Goal: Task Accomplishment & Management: Complete application form

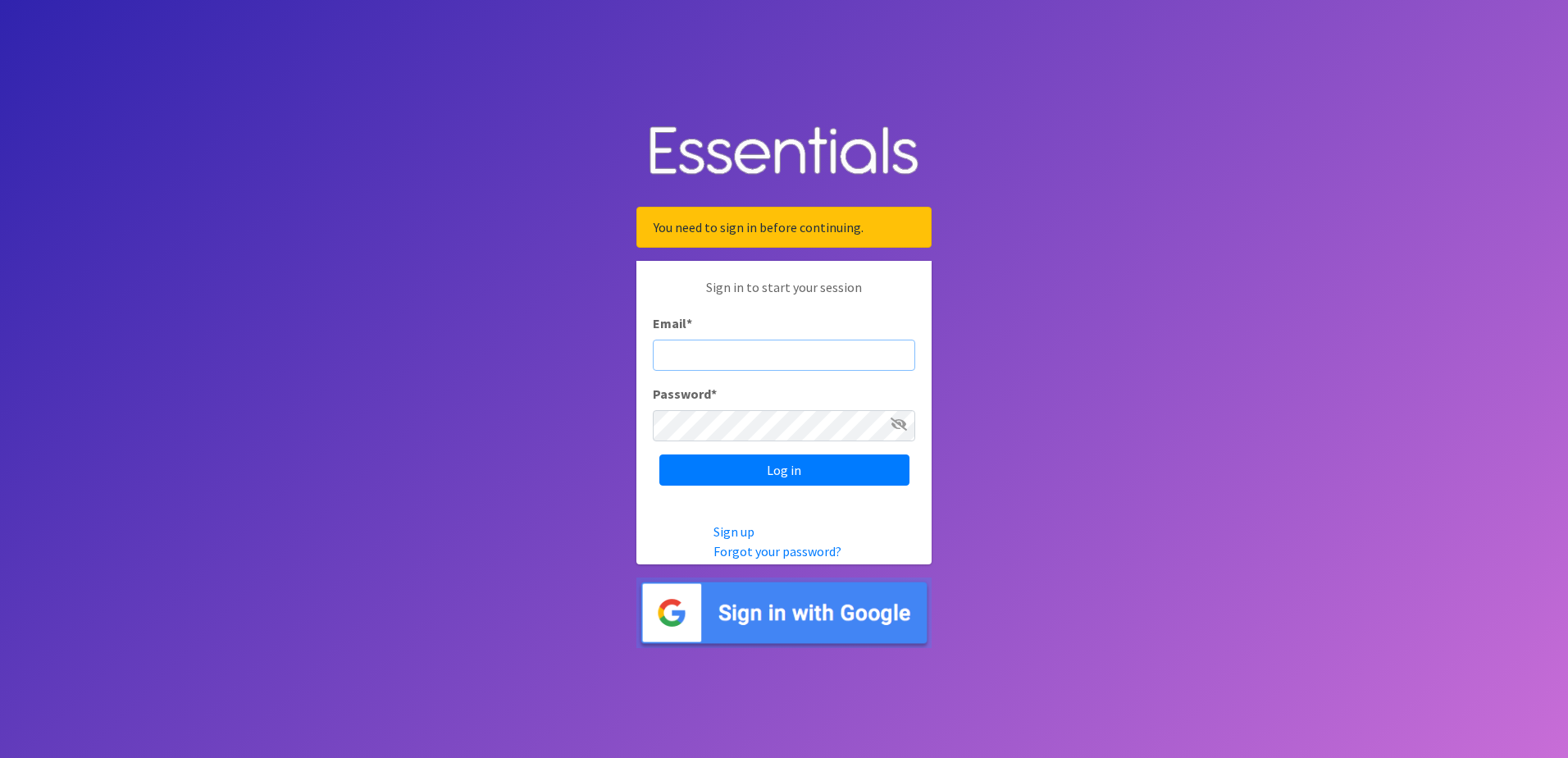
type input "[EMAIL_ADDRESS][DOMAIN_NAME]"
click at [795, 465] on input "Log in" at bounding box center [784, 470] width 250 height 31
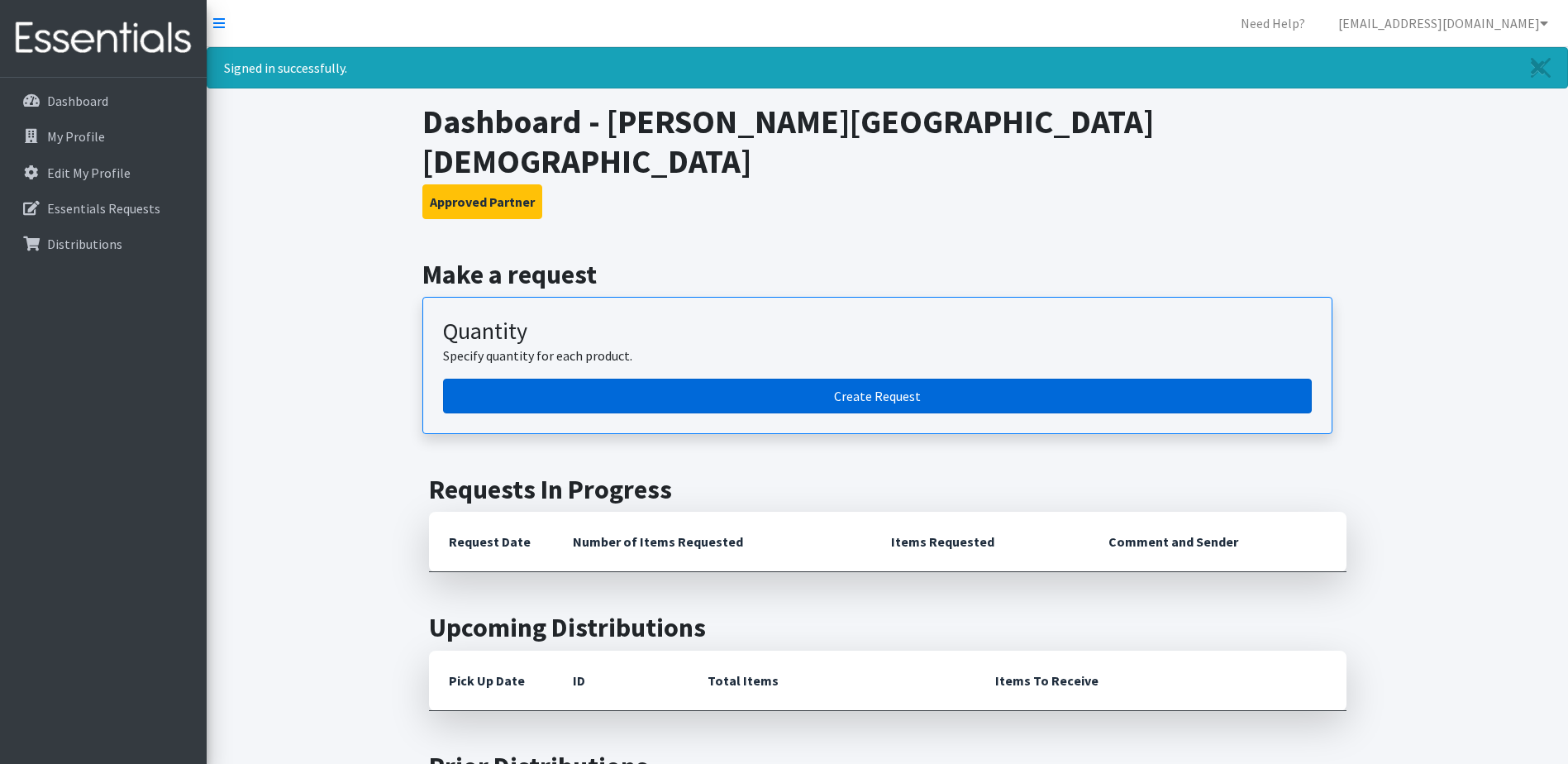
click at [925, 379] on link "Create Request" at bounding box center [877, 396] width 869 height 35
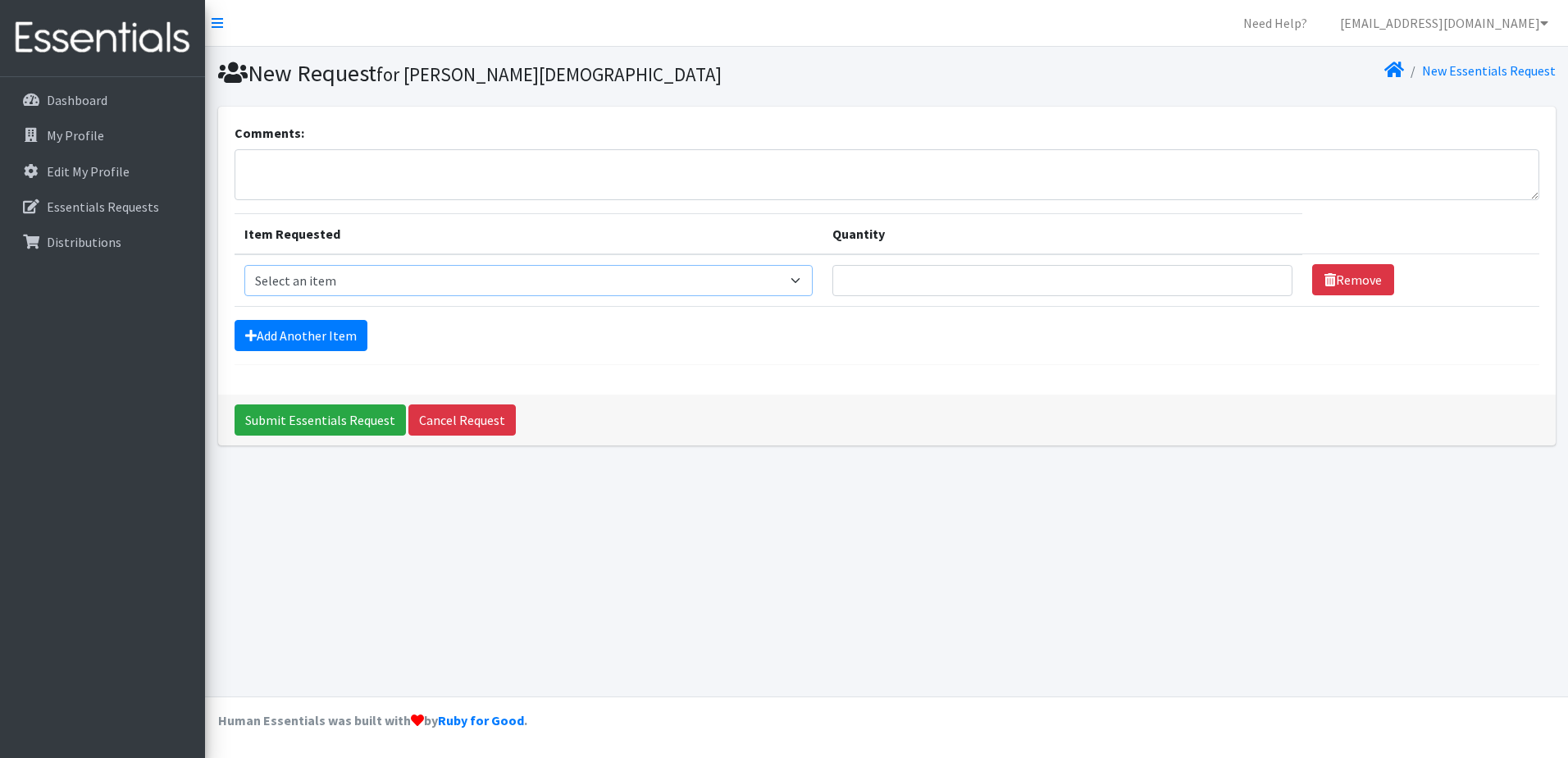
click at [509, 283] on select "Select an item Baby Food Children's Disposable Underwear L/XL Kids (Newborn) Ki…" at bounding box center [528, 280] width 568 height 31
click at [540, 179] on textarea "Comments:" at bounding box center [886, 175] width 1304 height 51
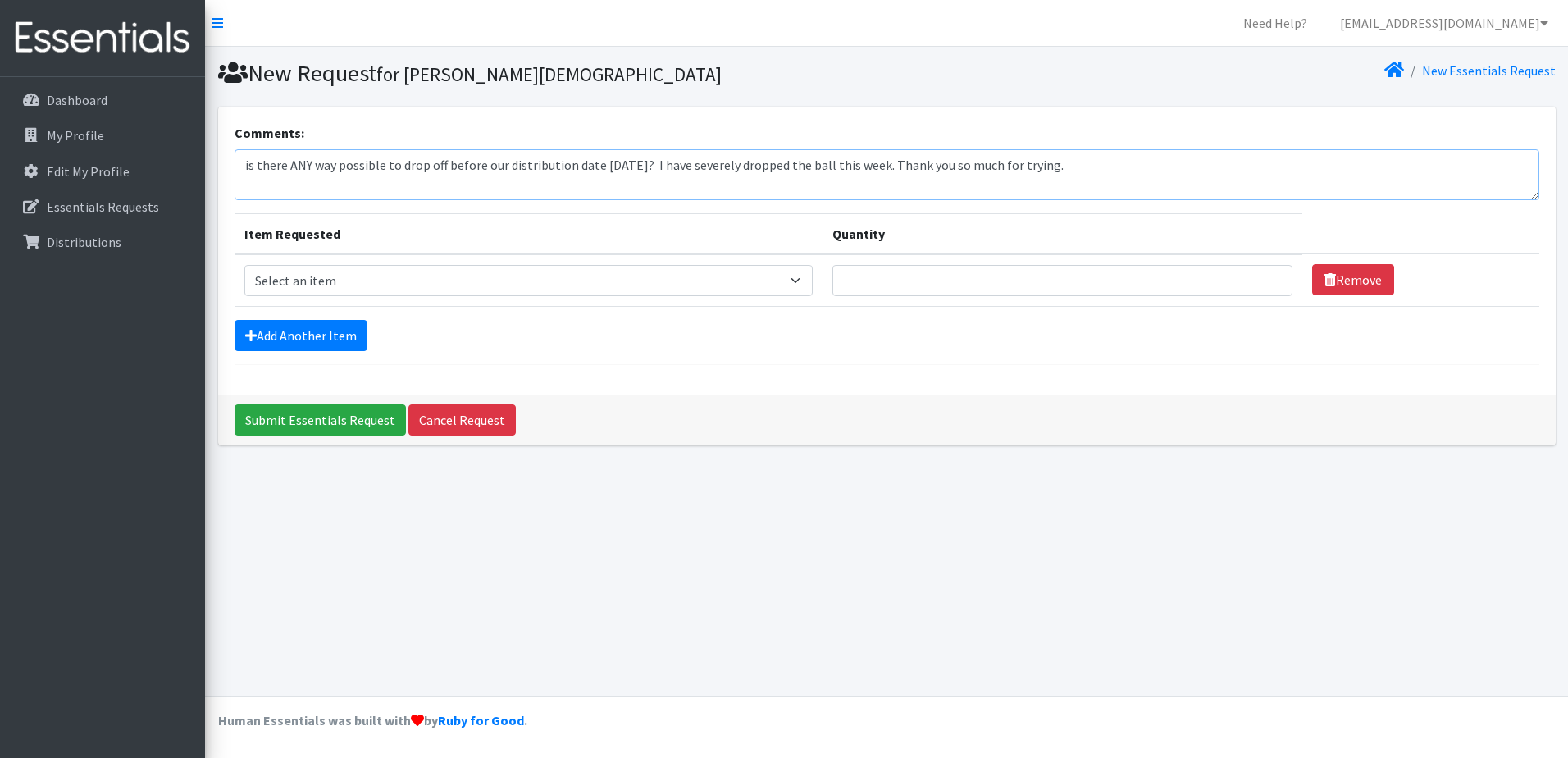
click at [247, 163] on textarea "is there ANY way possible to drop off before our distribution date THIS Friday?…" at bounding box center [886, 175] width 1304 height 51
type textarea "Is there ANY way possible to drop off before our distribution date THIS Friday?…"
click at [623, 279] on select "Select an item Baby Food Children's Disposable Underwear L/XL Kids (Newborn) Ki…" at bounding box center [528, 280] width 568 height 31
select select "10068"
click at [244, 265] on select "Select an item Baby Food Children's Disposable Underwear L/XL Kids (Newborn) Ki…" at bounding box center [528, 280] width 568 height 31
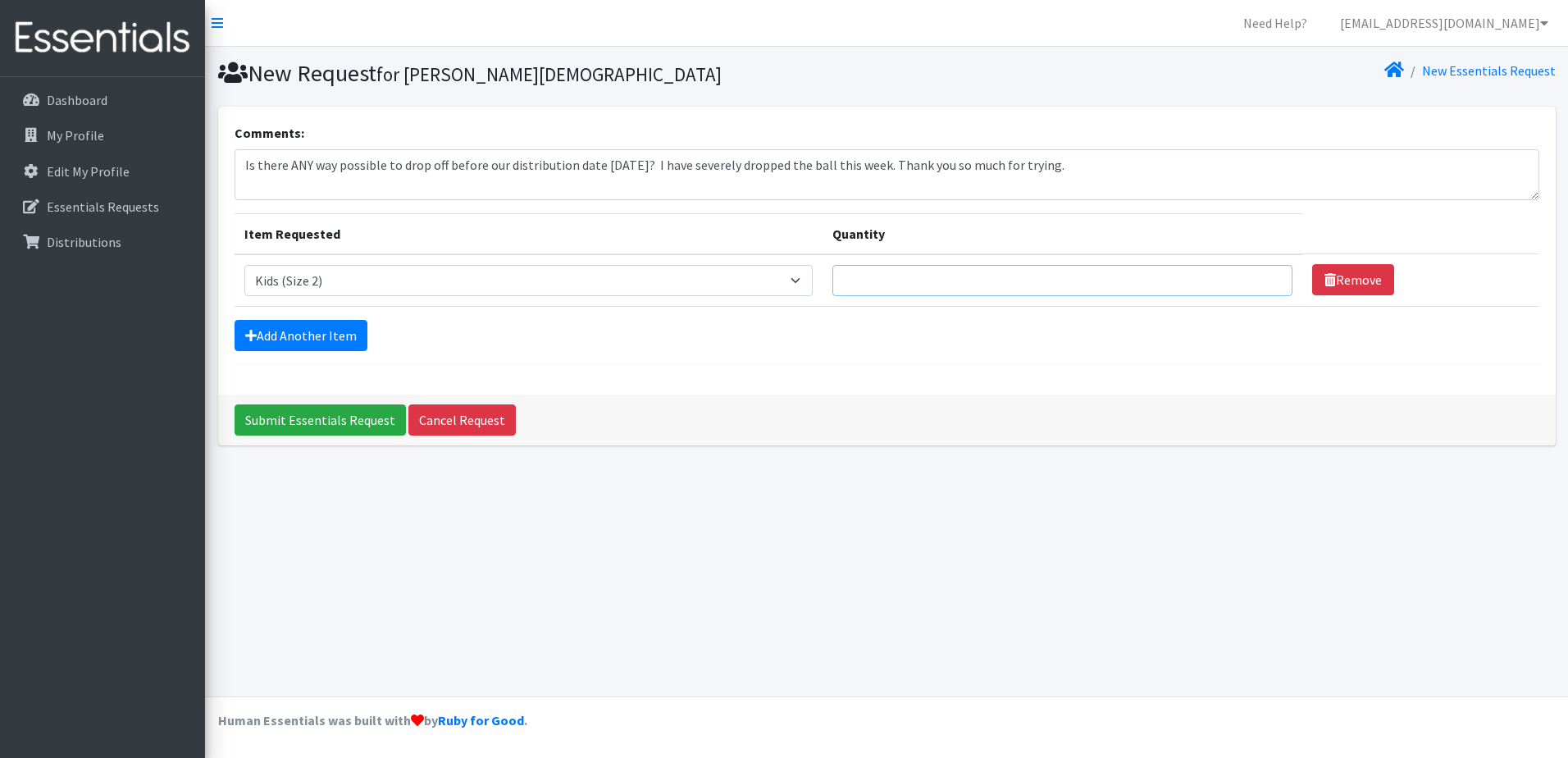
click at [1090, 286] on input "Quantity" at bounding box center [1062, 280] width 460 height 31
type input "300"
click at [315, 333] on link "Add Another Item" at bounding box center [300, 335] width 132 height 31
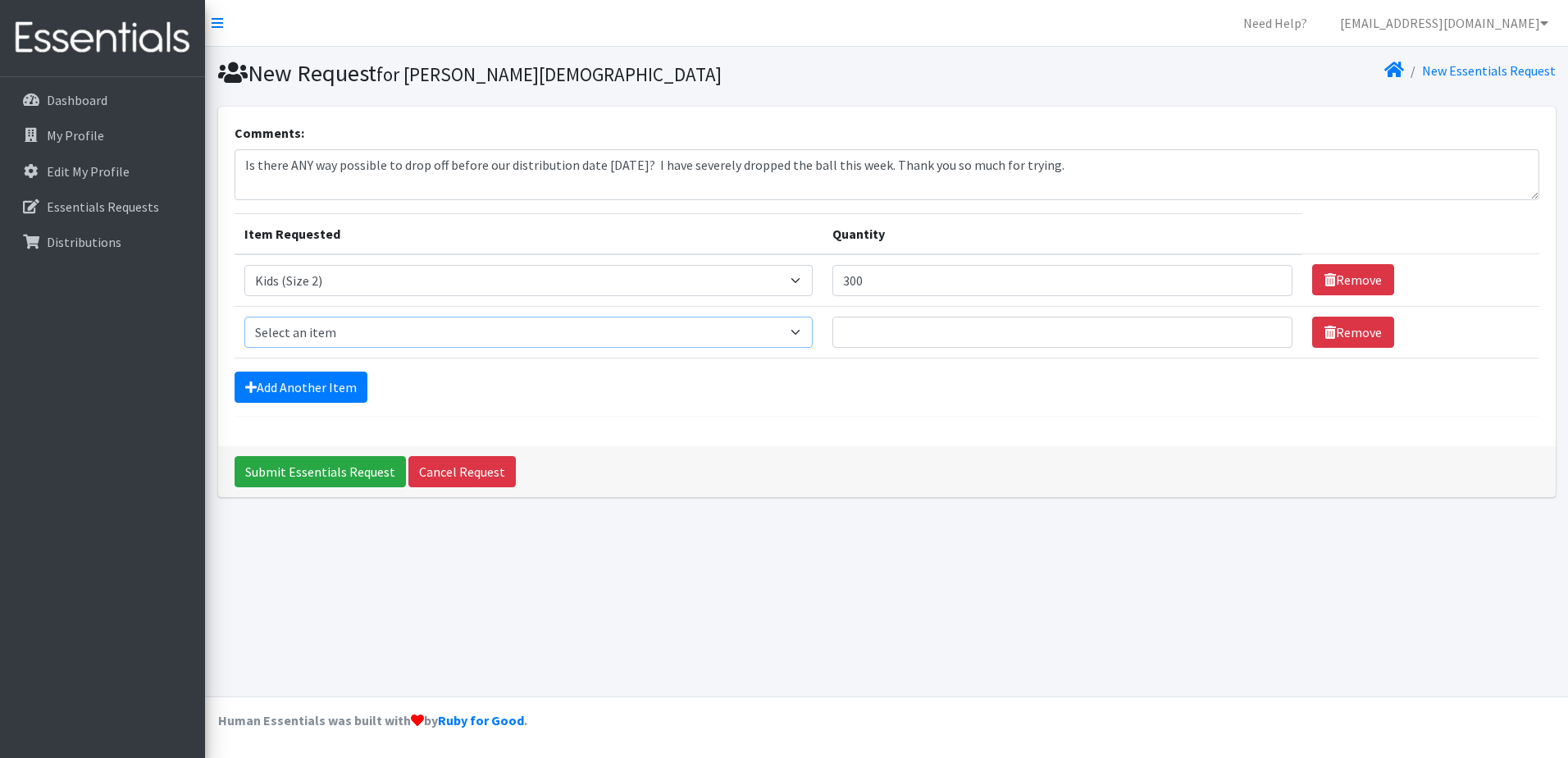
click at [397, 332] on select "Select an item Baby Food Children's Disposable Underwear L/XL Kids (Newborn) Ki…" at bounding box center [528, 332] width 568 height 31
select select "10061"
click at [244, 317] on select "Select an item Baby Food Children's Disposable Underwear L/XL Kids (Newborn) Ki…" at bounding box center [528, 332] width 568 height 31
click at [905, 333] on input "Quantity" at bounding box center [1062, 332] width 460 height 31
type input "4"
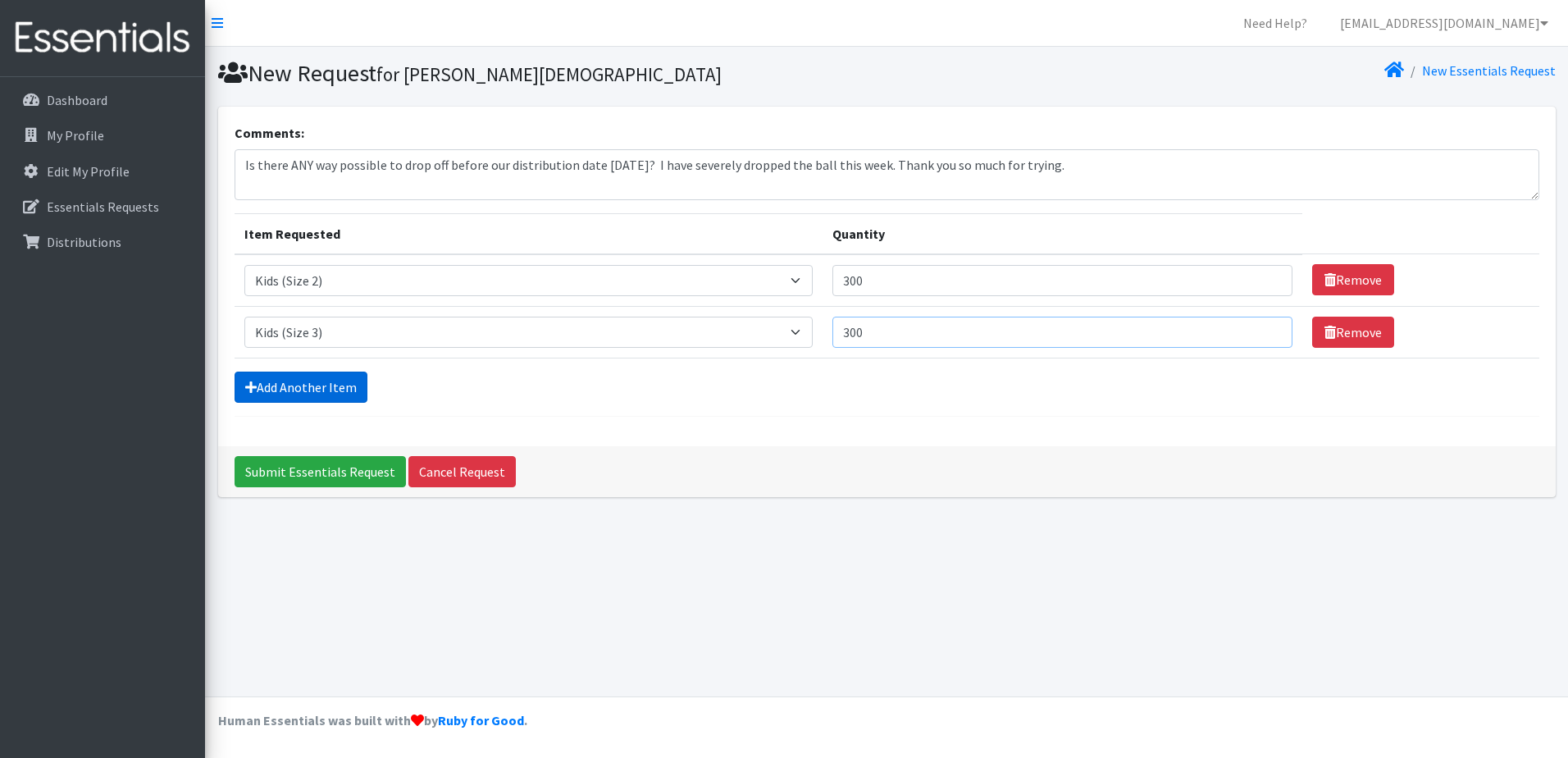
type input "300"
click at [364, 385] on link "Add Another Item" at bounding box center [300, 387] width 132 height 31
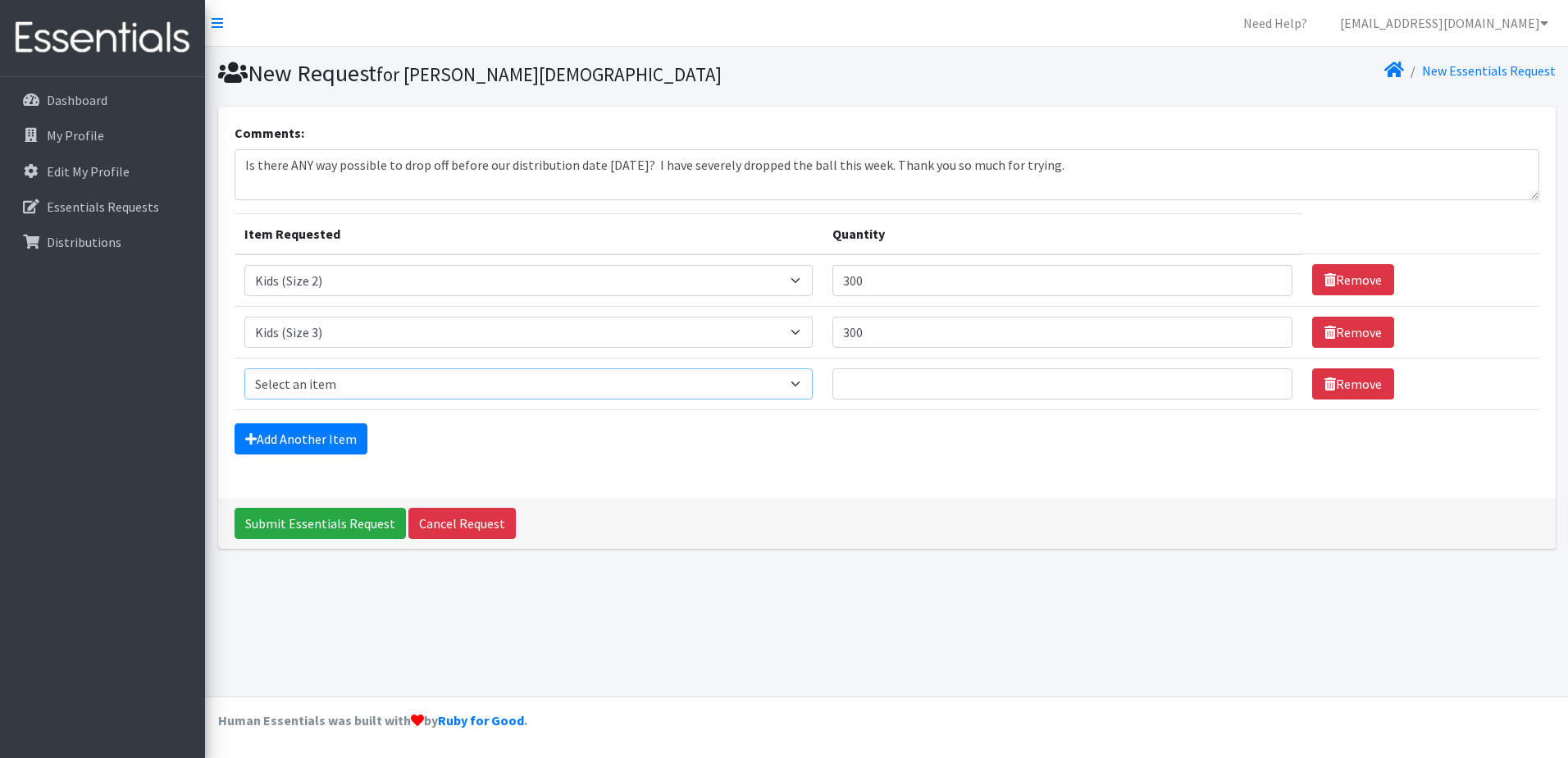
click at [369, 379] on select "Select an item Baby Food Children's Disposable Underwear L/XL Kids (Newborn) Ki…" at bounding box center [528, 383] width 568 height 31
select select "10078"
click at [244, 368] on select "Select an item Baby Food Children's Disposable Underwear L/XL Kids (Newborn) Ki…" at bounding box center [528, 383] width 568 height 31
click at [859, 379] on input "Quantity" at bounding box center [1062, 383] width 460 height 31
type input "500"
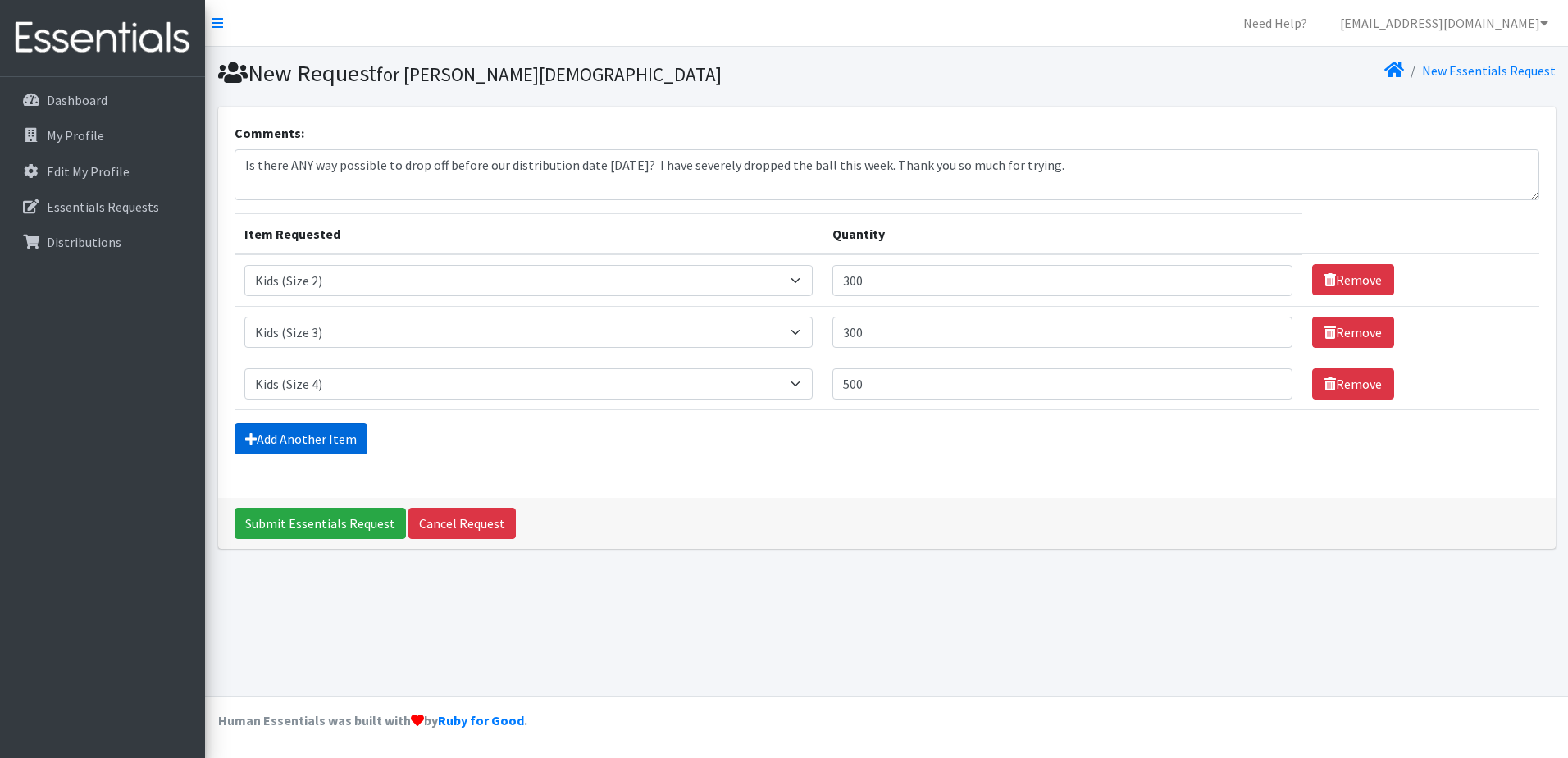
click at [280, 443] on link "Add Another Item" at bounding box center [300, 439] width 132 height 31
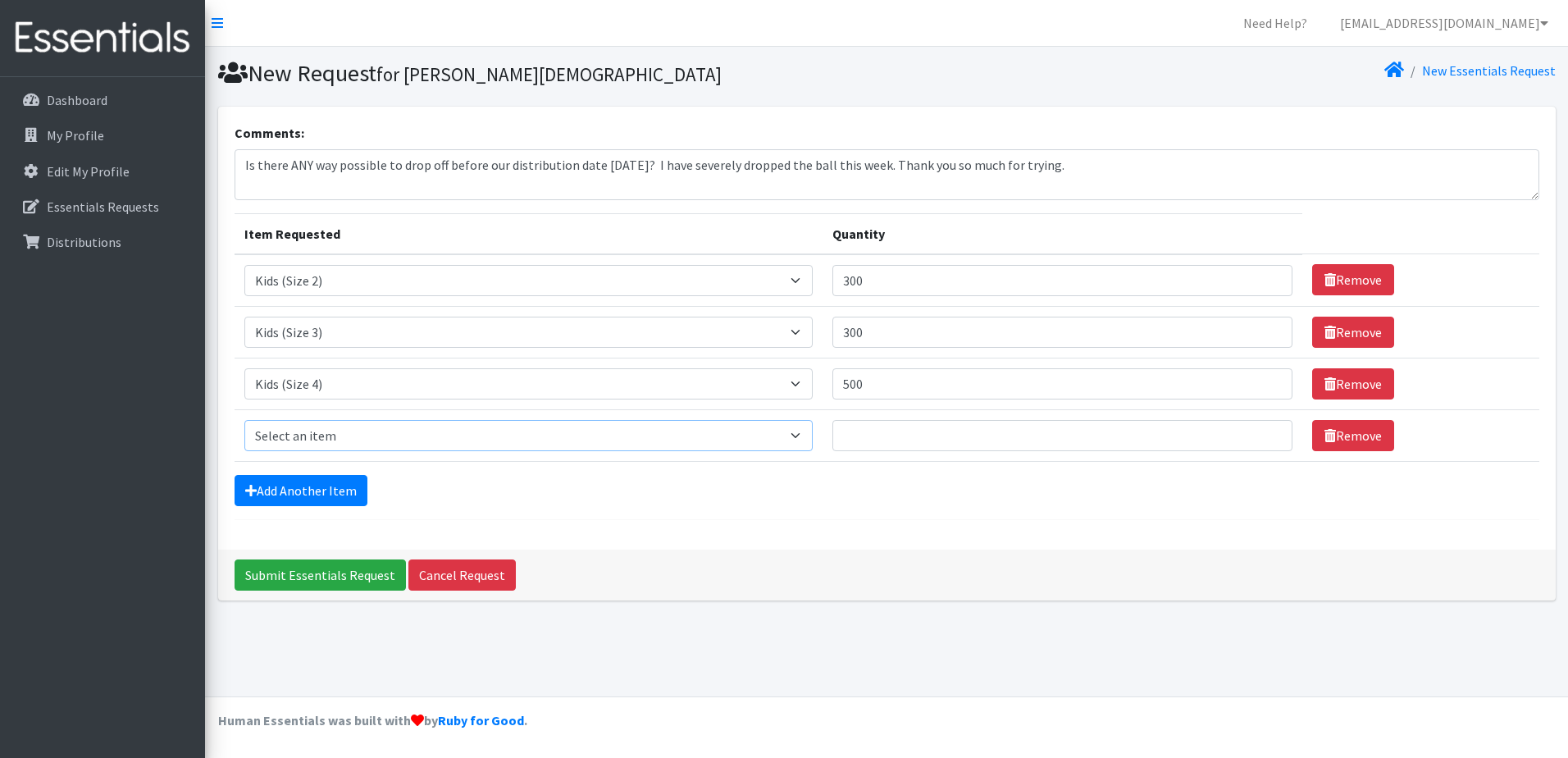
click at [297, 428] on select "Select an item Baby Food Children's Disposable Underwear L/XL Kids (Newborn) Ki…" at bounding box center [528, 435] width 568 height 31
select select "10042"
click at [244, 420] on select "Select an item Baby Food Children's Disposable Underwear L/XL Kids (Newborn) Ki…" at bounding box center [528, 435] width 568 height 31
click at [909, 437] on input "Quantity" at bounding box center [1062, 435] width 460 height 31
type input "500"
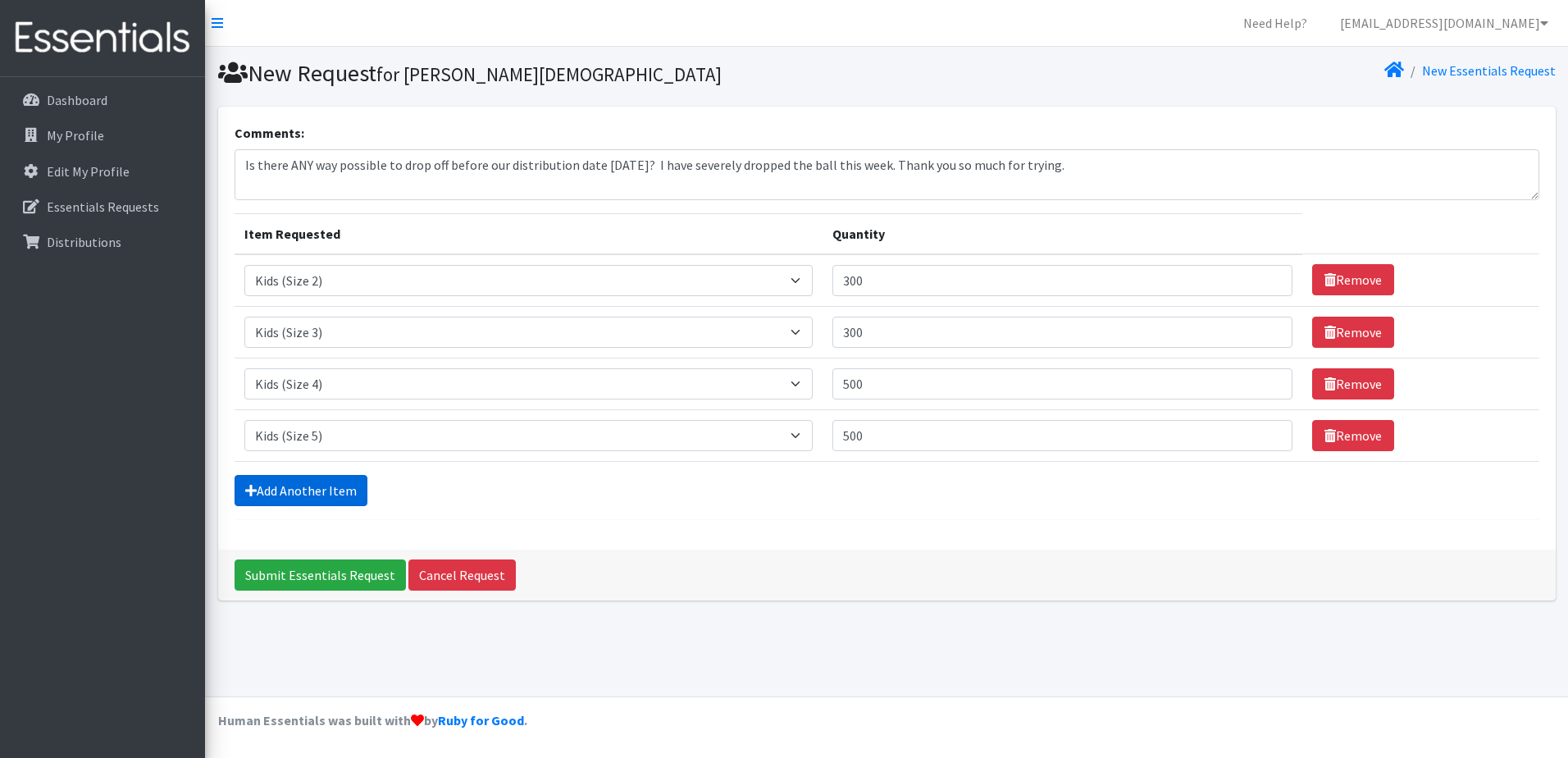
click at [341, 488] on link "Add Another Item" at bounding box center [300, 490] width 132 height 31
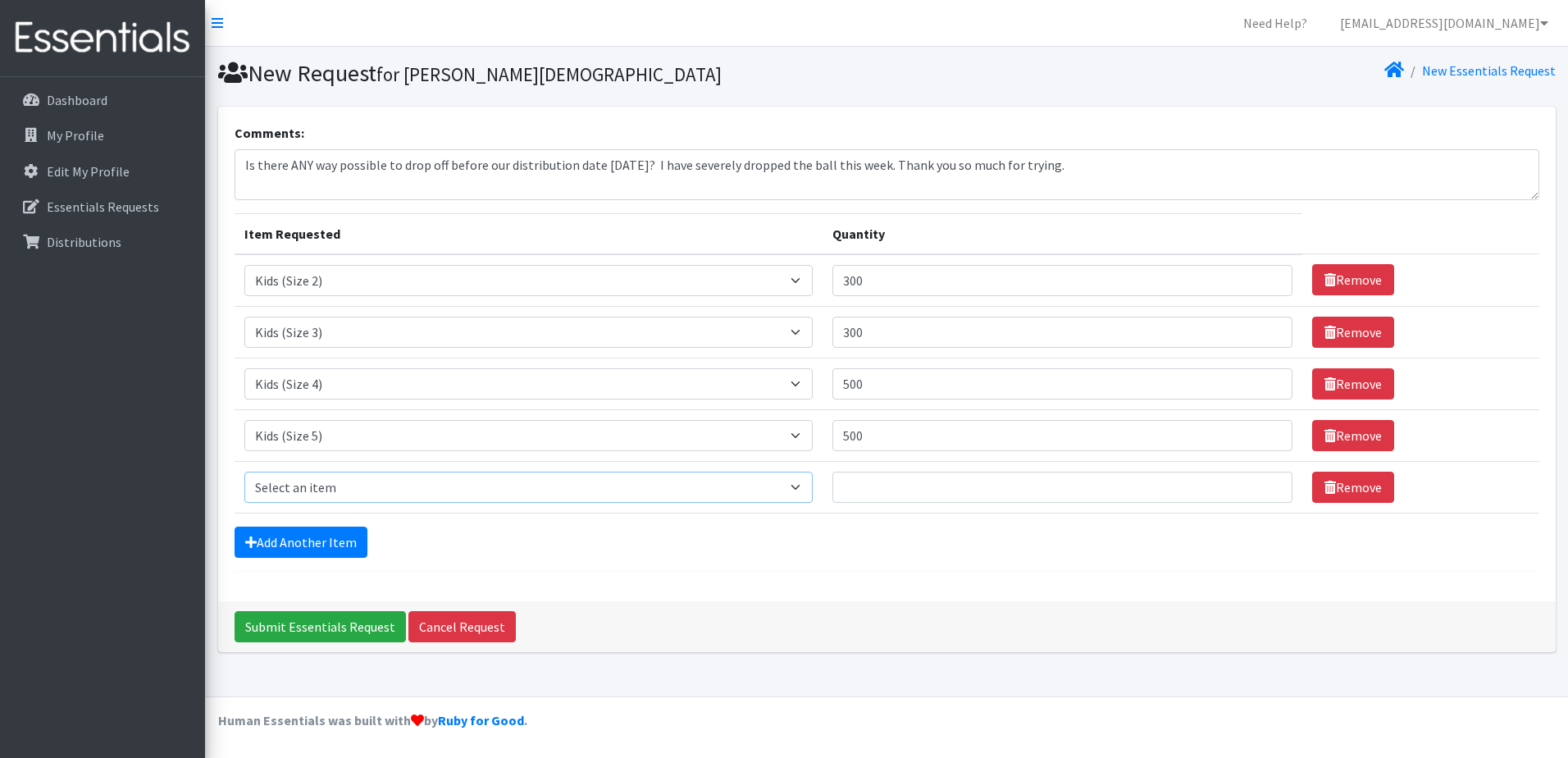
click at [352, 488] on select "Select an item Baby Food Children's Disposable Underwear L/XL Kids (Newborn) Ki…" at bounding box center [528, 487] width 568 height 31
select select "10062"
click at [244, 472] on select "Select an item Baby Food Children's Disposable Underwear L/XL Kids (Newborn) Ki…" at bounding box center [528, 487] width 568 height 31
click at [870, 488] on input "Quantity" at bounding box center [1062, 487] width 460 height 31
type input "500"
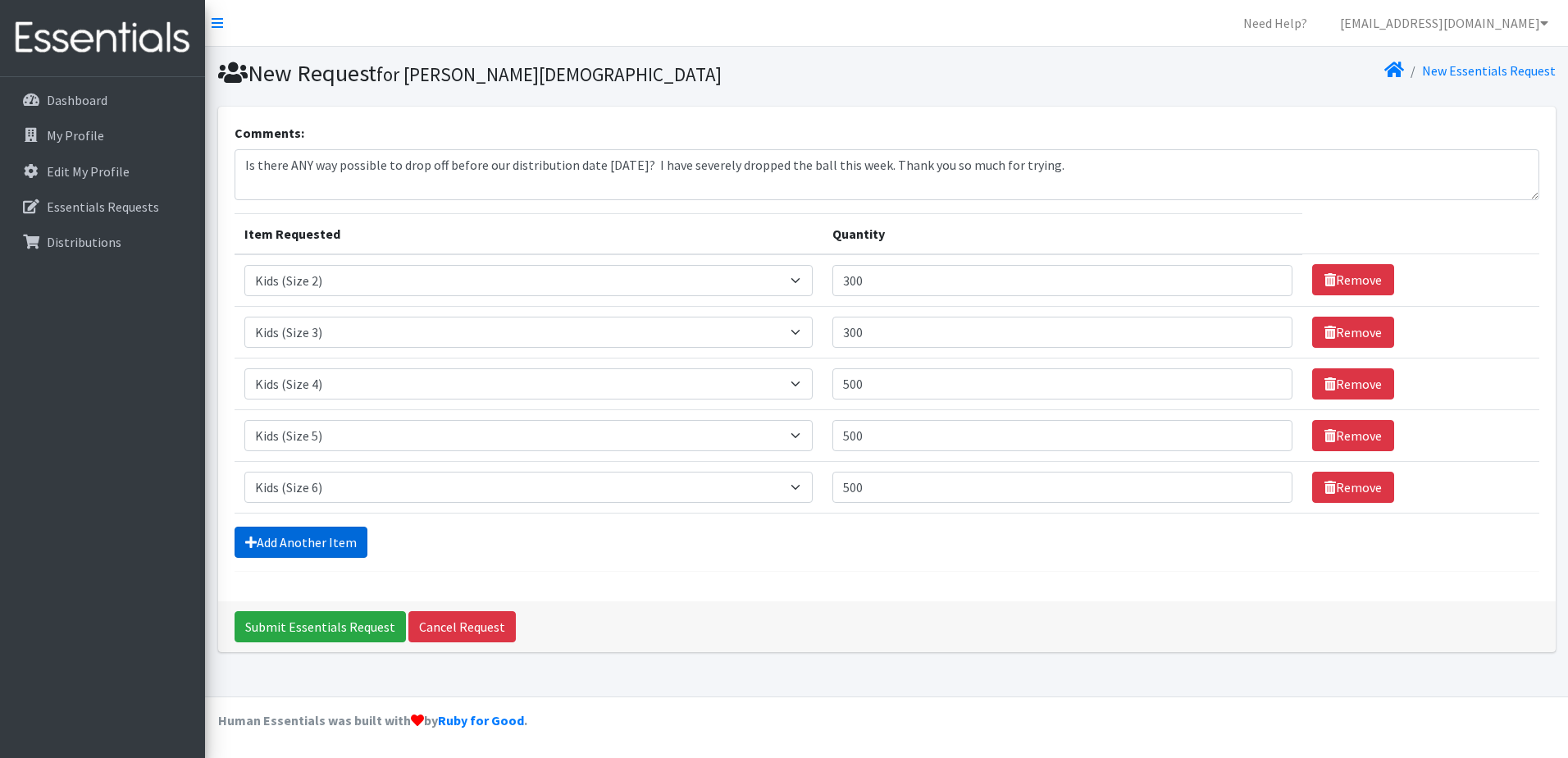
click at [340, 540] on link "Add Another Item" at bounding box center [300, 542] width 132 height 31
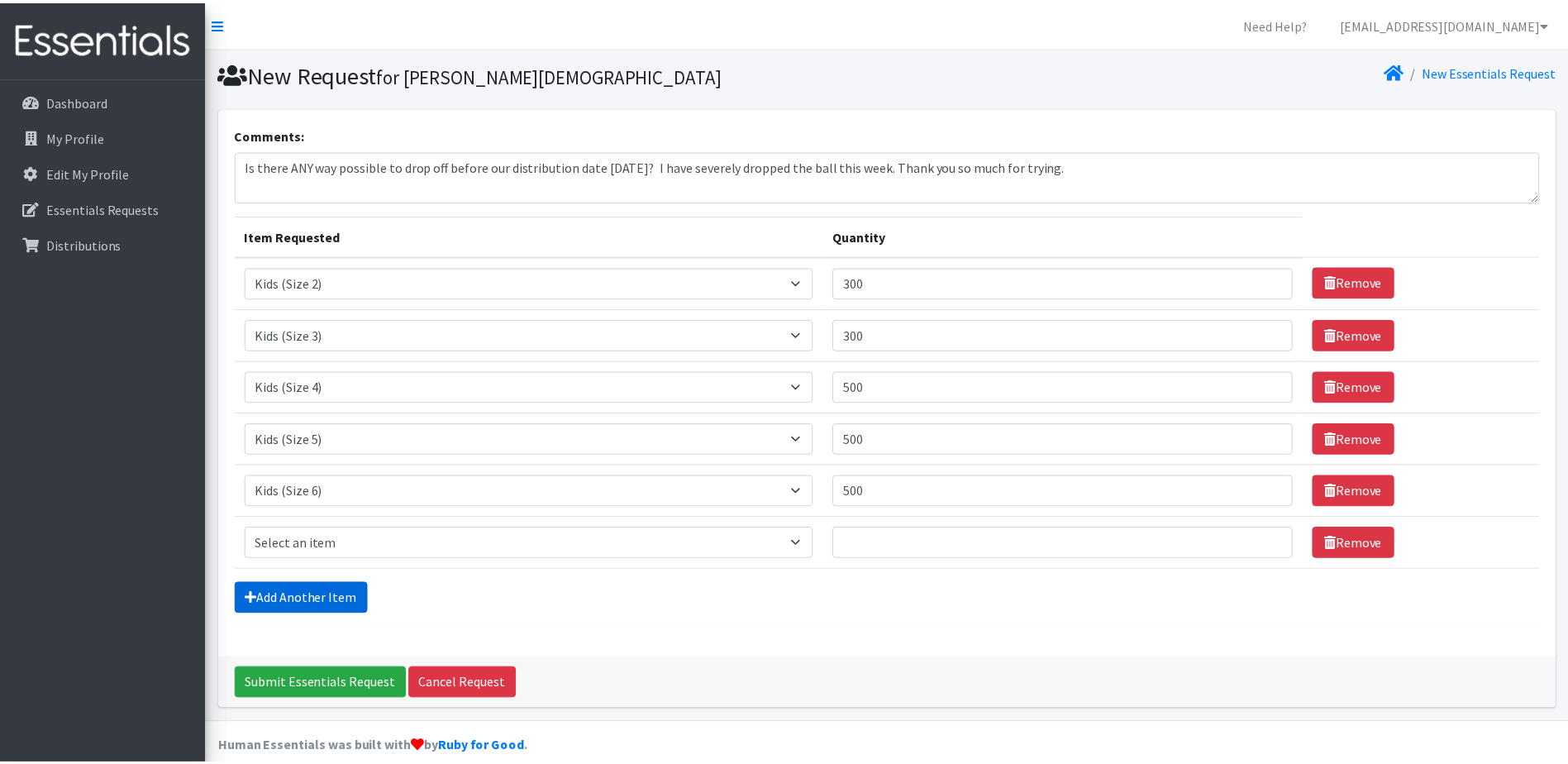
scroll to position [21, 0]
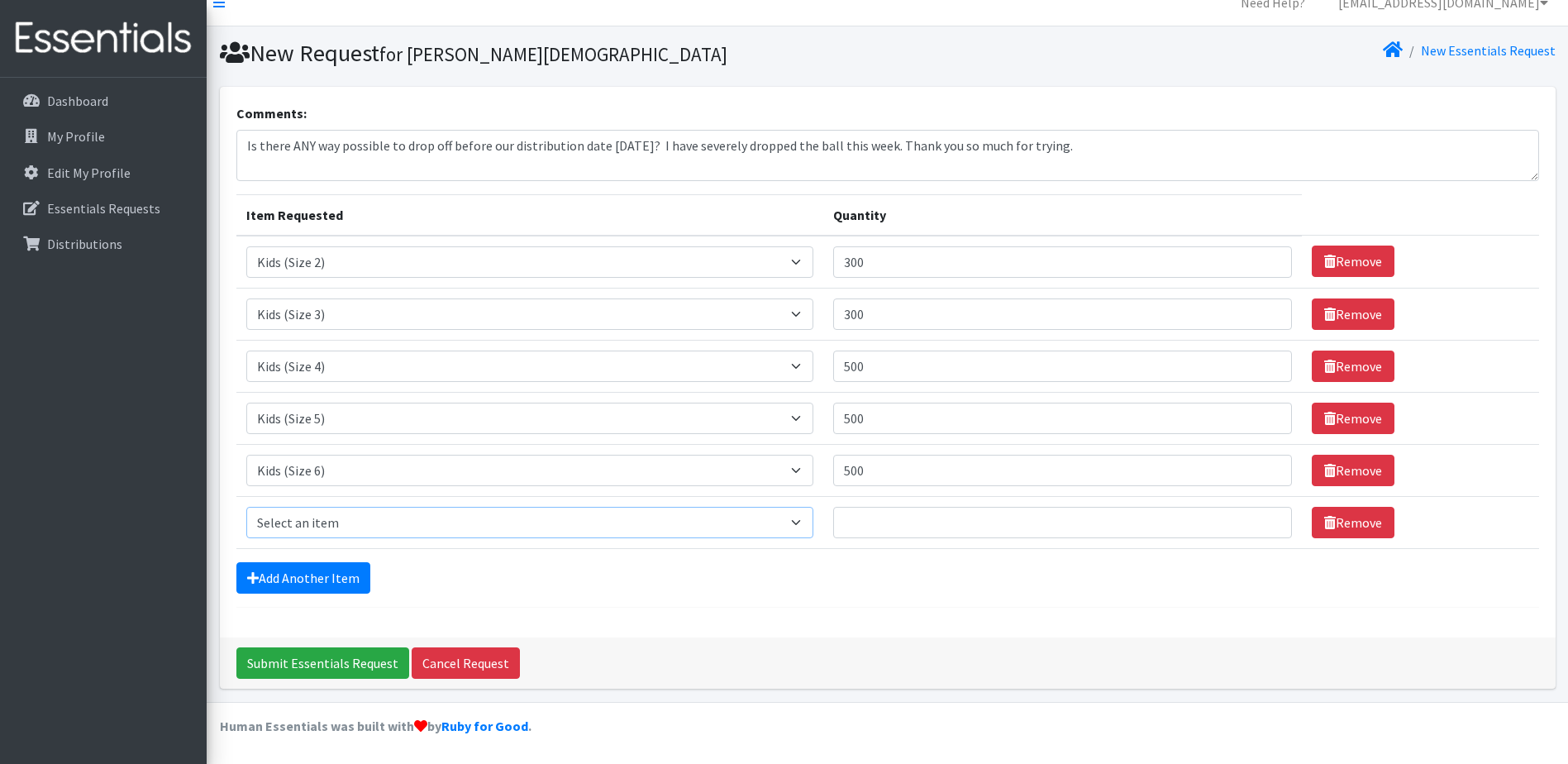
click at [369, 522] on select "Select an item Baby Food Children's Disposable Underwear L/XL Kids (Newborn) Ki…" at bounding box center [530, 522] width 568 height 31
select select "13780"
click at [246, 506] on select "Select an item Baby Food Children's Disposable Underwear L/XL Kids (Newborn) Ki…" at bounding box center [530, 522] width 568 height 31
click at [889, 526] on input "Quantity" at bounding box center [1062, 522] width 459 height 31
type input "300"
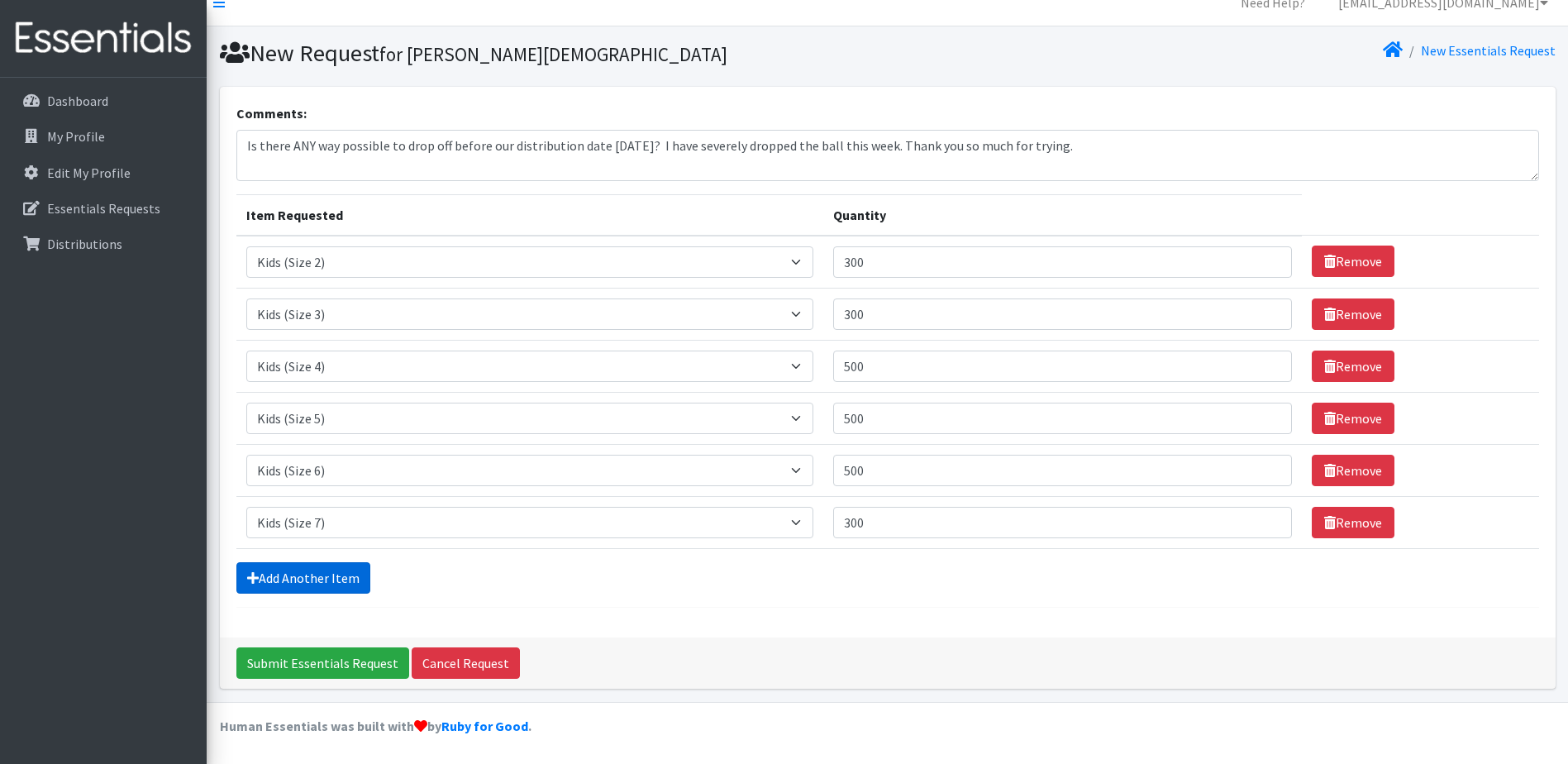
click at [357, 580] on link "Add Another Item" at bounding box center [303, 577] width 133 height 31
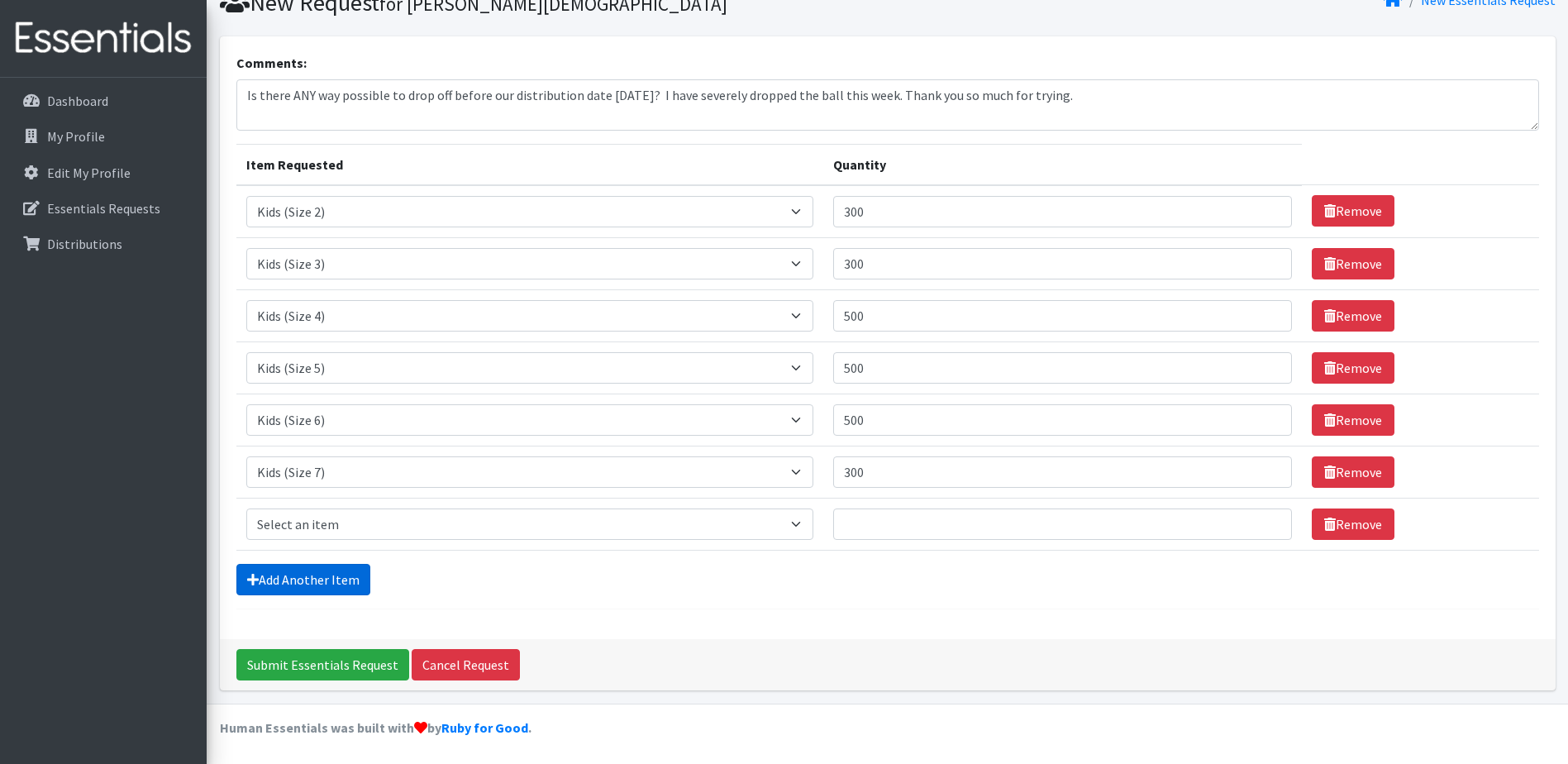
scroll to position [73, 0]
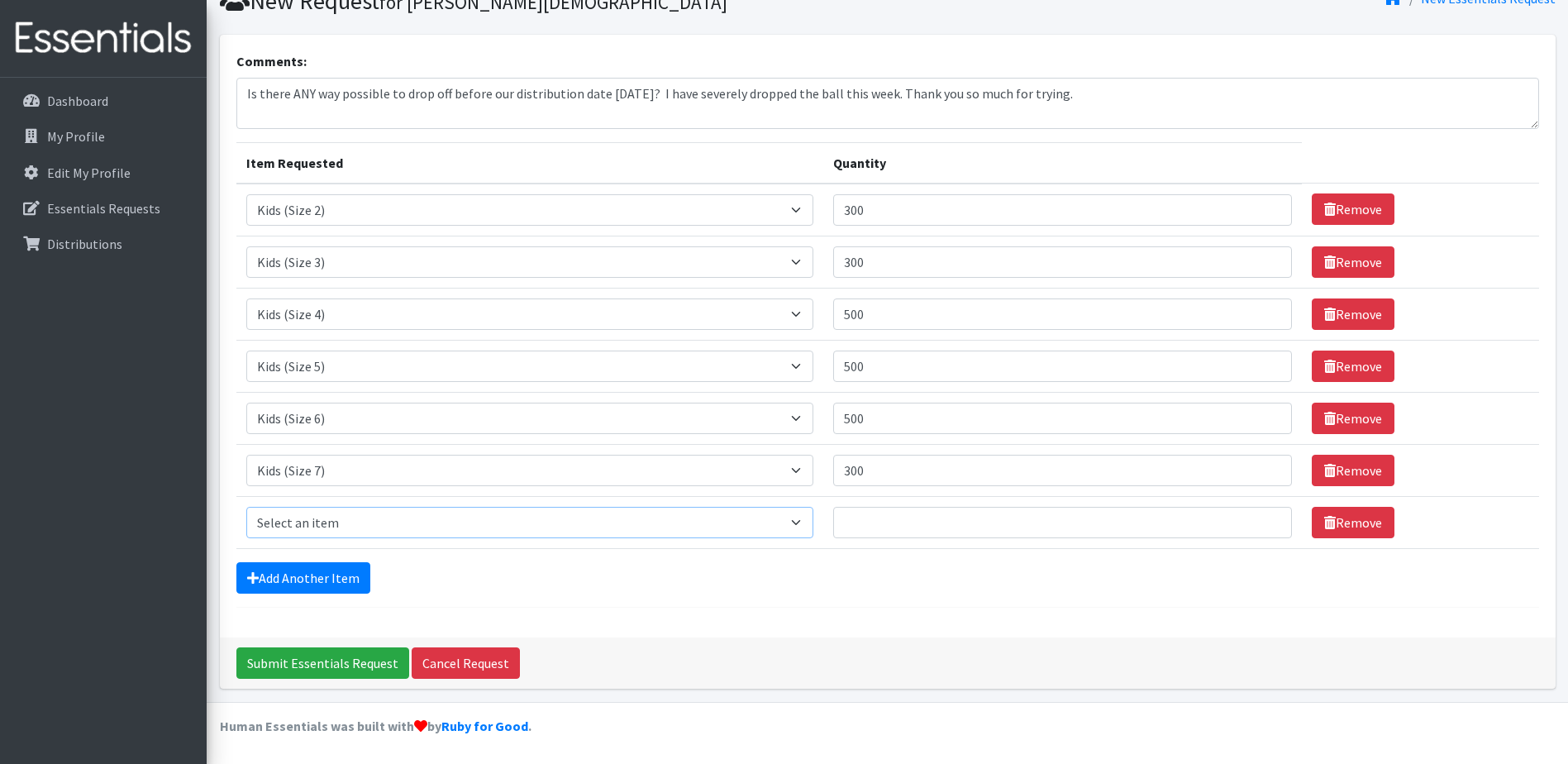
click at [367, 520] on select "Select an item Baby Food Children's Disposable Underwear L/XL Kids (Newborn) Ki…" at bounding box center [530, 522] width 568 height 31
select select "15235"
click at [246, 506] on select "Select an item Baby Food Children's Disposable Underwear L/XL Kids (Newborn) Ki…" at bounding box center [530, 522] width 568 height 31
click at [970, 525] on input "Quantity" at bounding box center [1062, 522] width 459 height 31
type input "200"
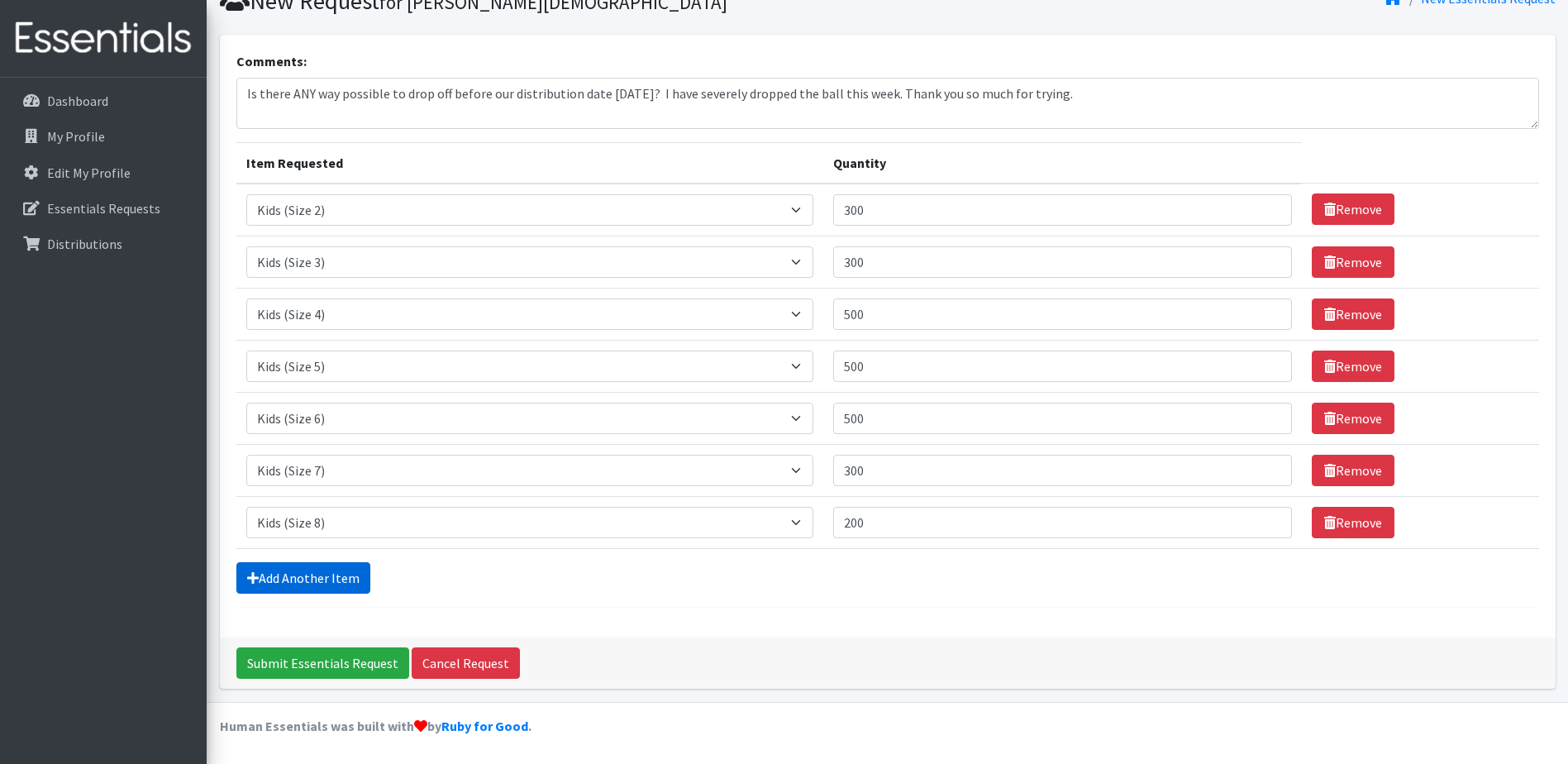
click at [354, 570] on link "Add Another Item" at bounding box center [303, 577] width 133 height 31
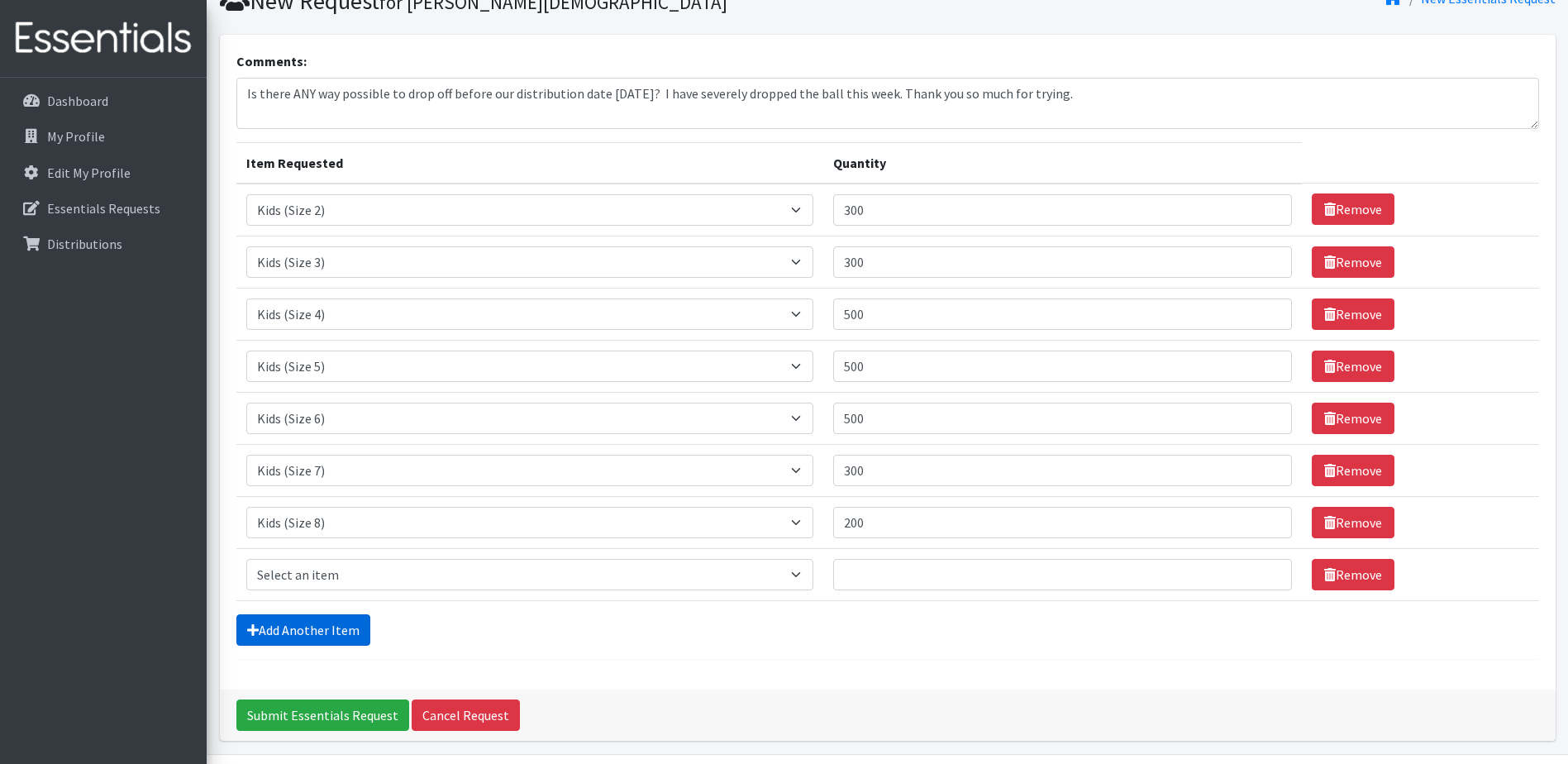
scroll to position [125, 0]
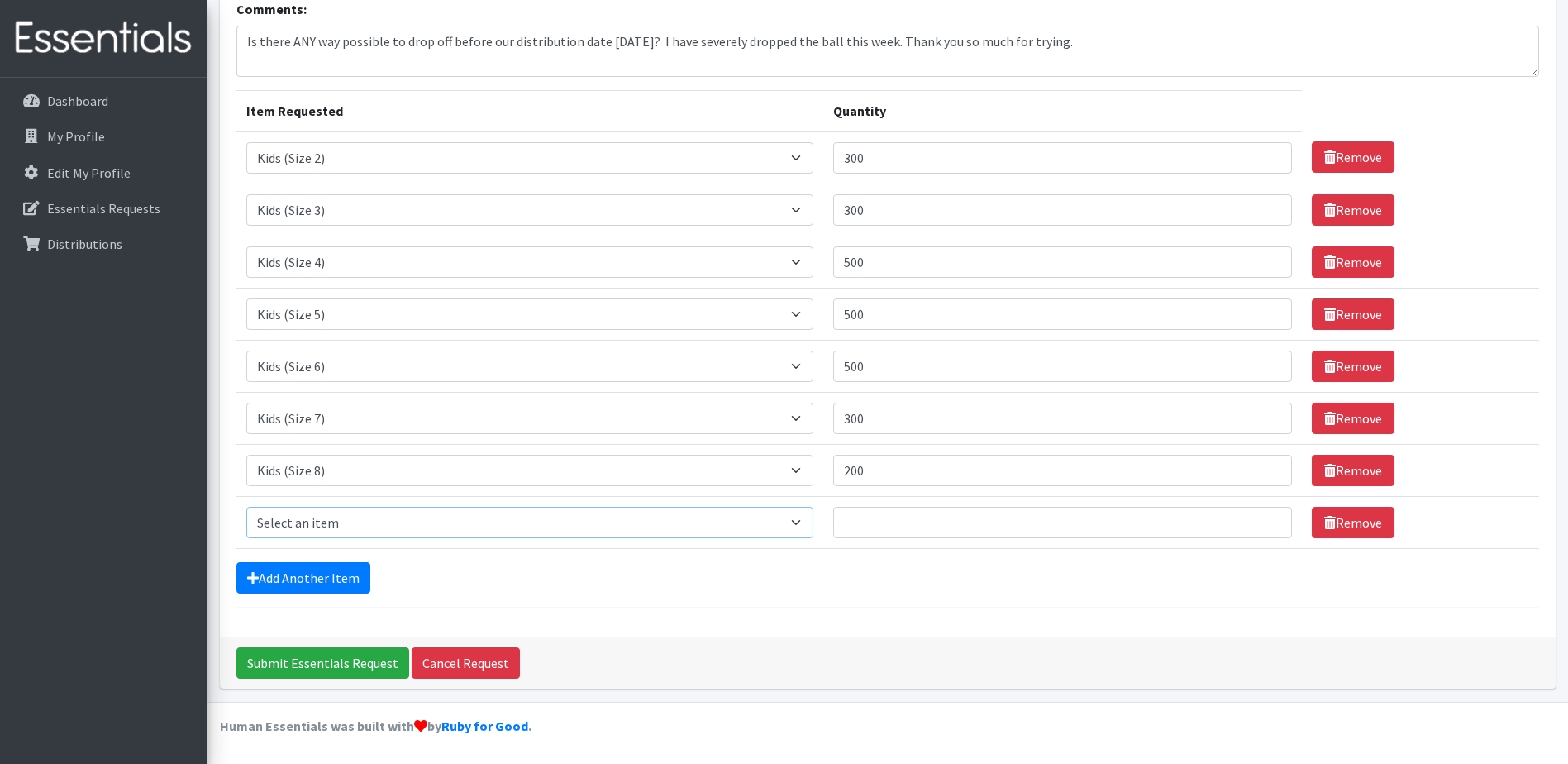
click at [379, 524] on select "Select an item Baby Food Children's Disposable Underwear L/XL Kids (Newborn) Ki…" at bounding box center [530, 522] width 568 height 31
select select "10040"
click at [246, 506] on select "Select an item Baby Food Children's Disposable Underwear L/XL Kids (Newborn) Ki…" at bounding box center [530, 522] width 568 height 31
click at [877, 524] on input "Quantity" at bounding box center [1062, 522] width 459 height 31
type input "60"
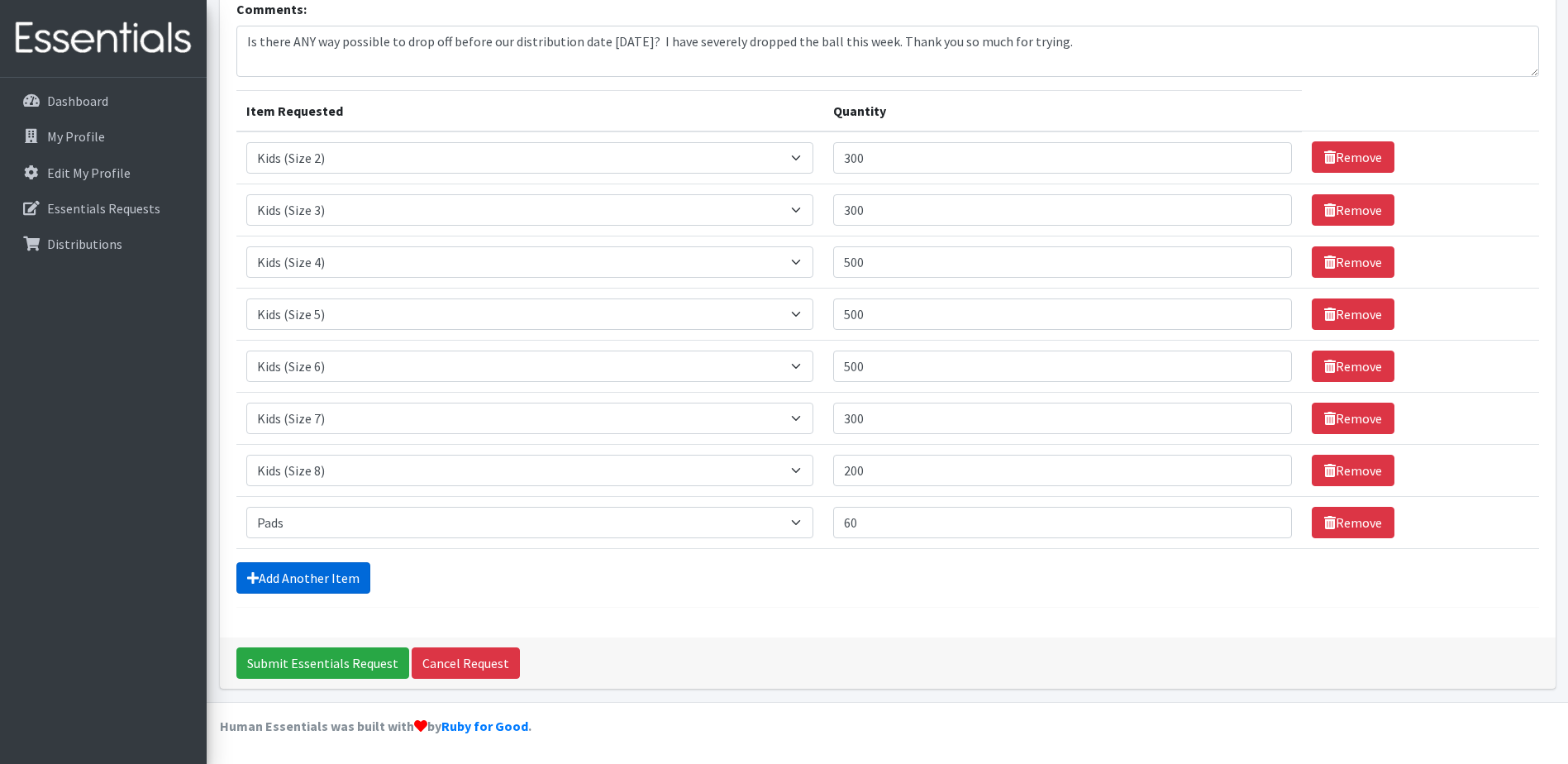
click at [310, 576] on link "Add Another Item" at bounding box center [303, 577] width 133 height 31
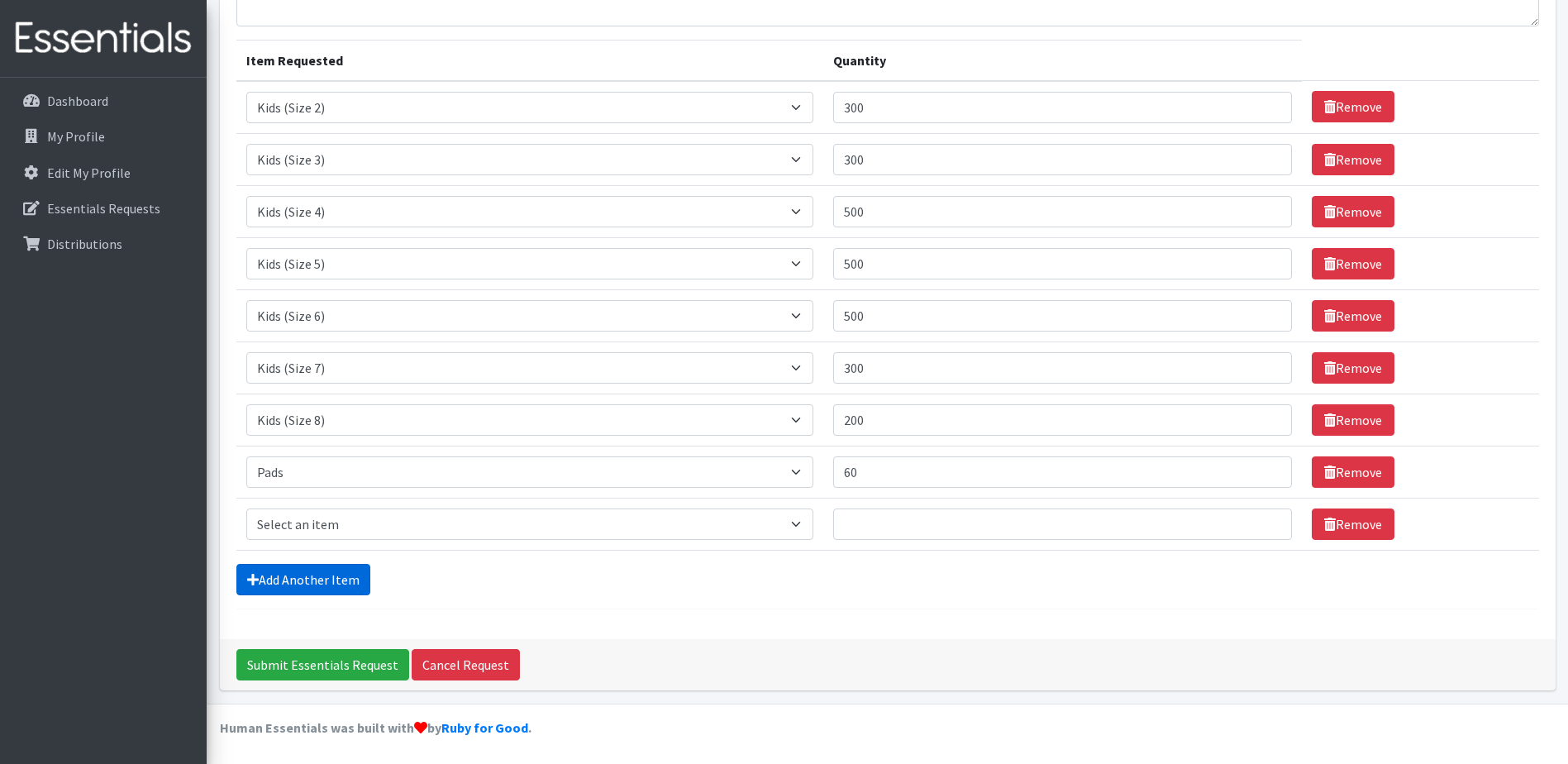
scroll to position [177, 0]
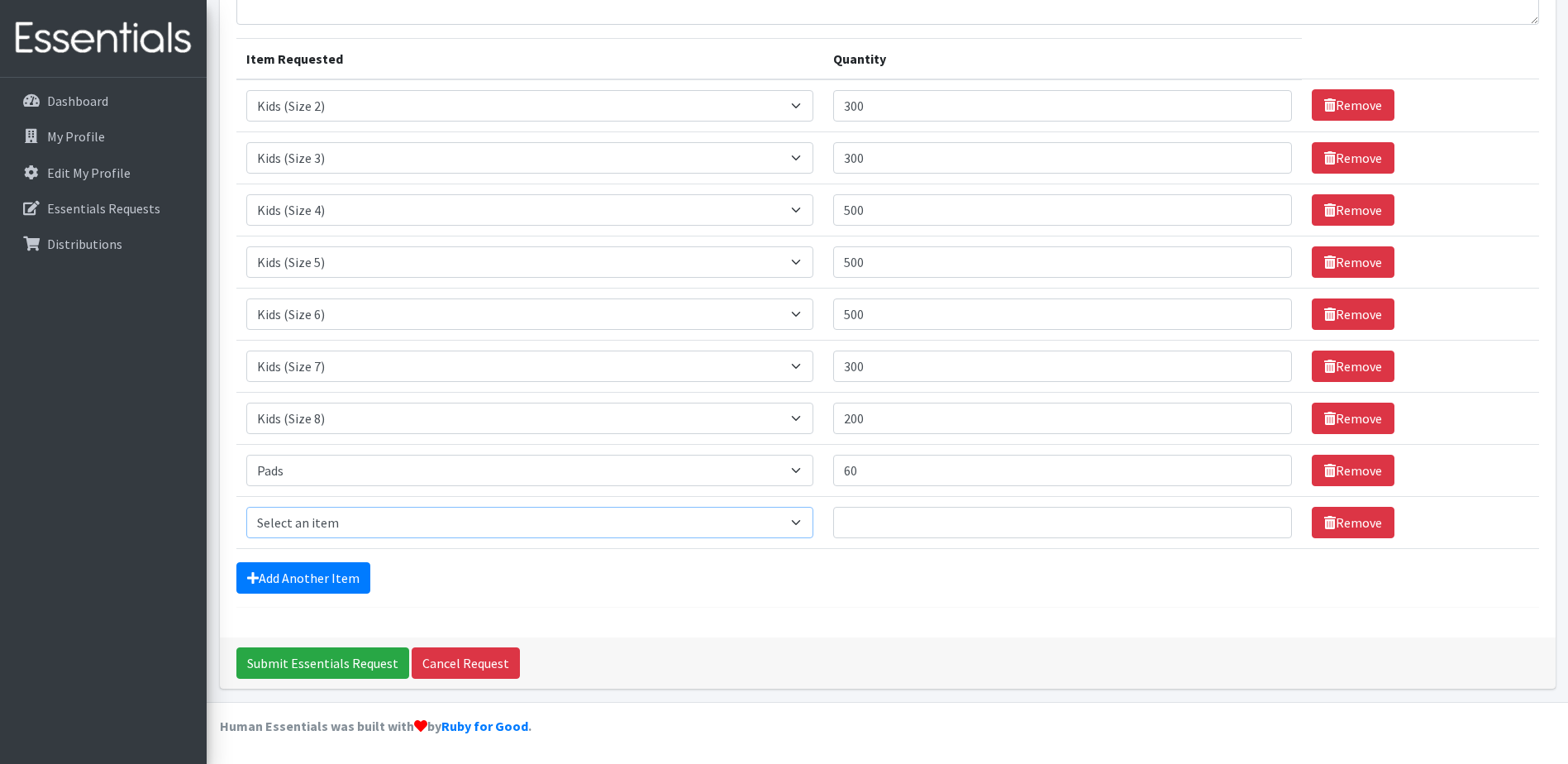
click at [382, 522] on select "Select an item Baby Food Children's Disposable Underwear L/XL Kids (Newborn) Ki…" at bounding box center [530, 522] width 568 height 31
select select "10041"
click at [246, 506] on select "Select an item Baby Food Children's Disposable Underwear L/XL Kids (Newborn) Ki…" at bounding box center [530, 522] width 568 height 31
click at [878, 523] on input "Quantity" at bounding box center [1062, 522] width 459 height 31
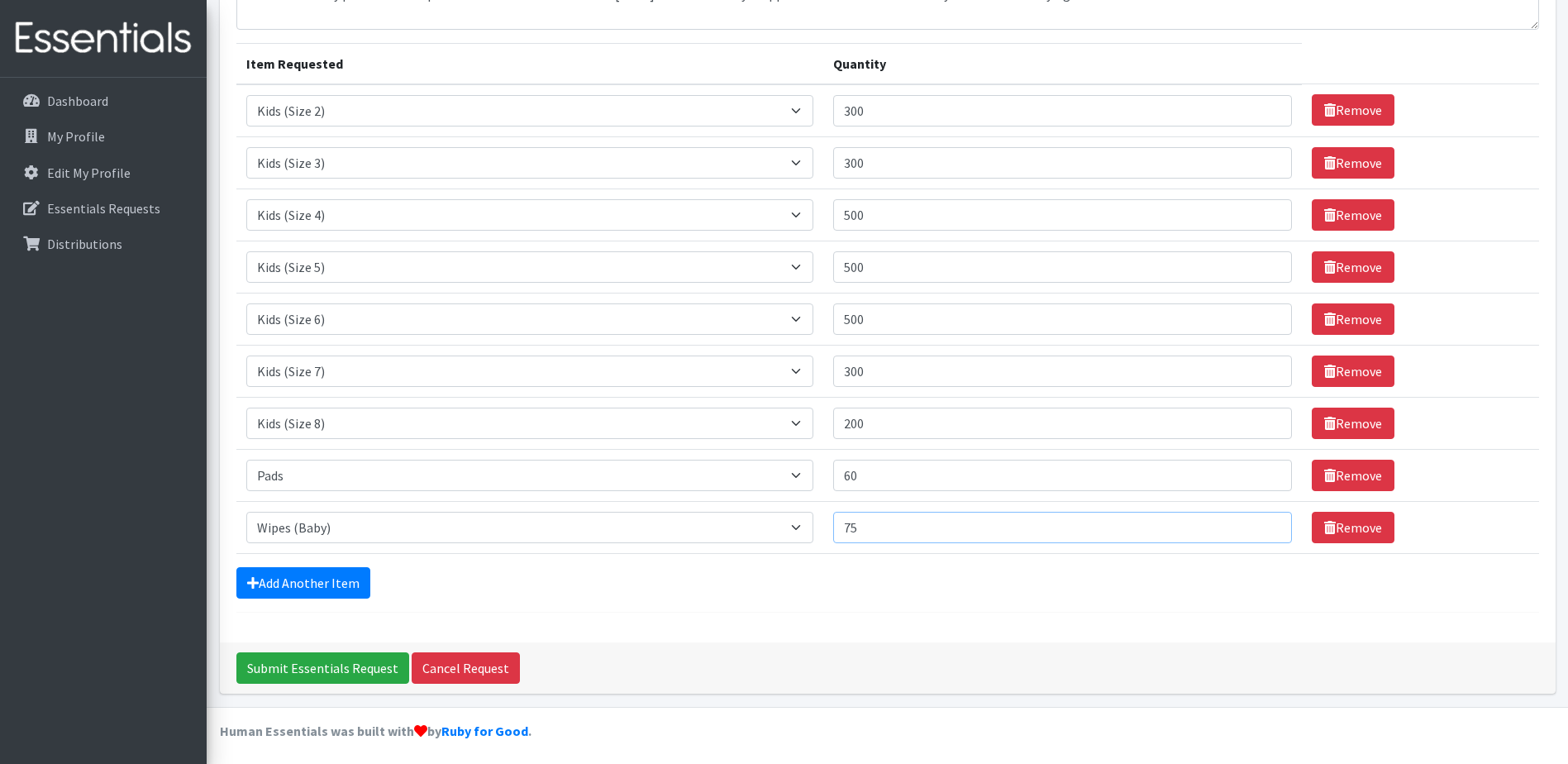
scroll to position [11, 0]
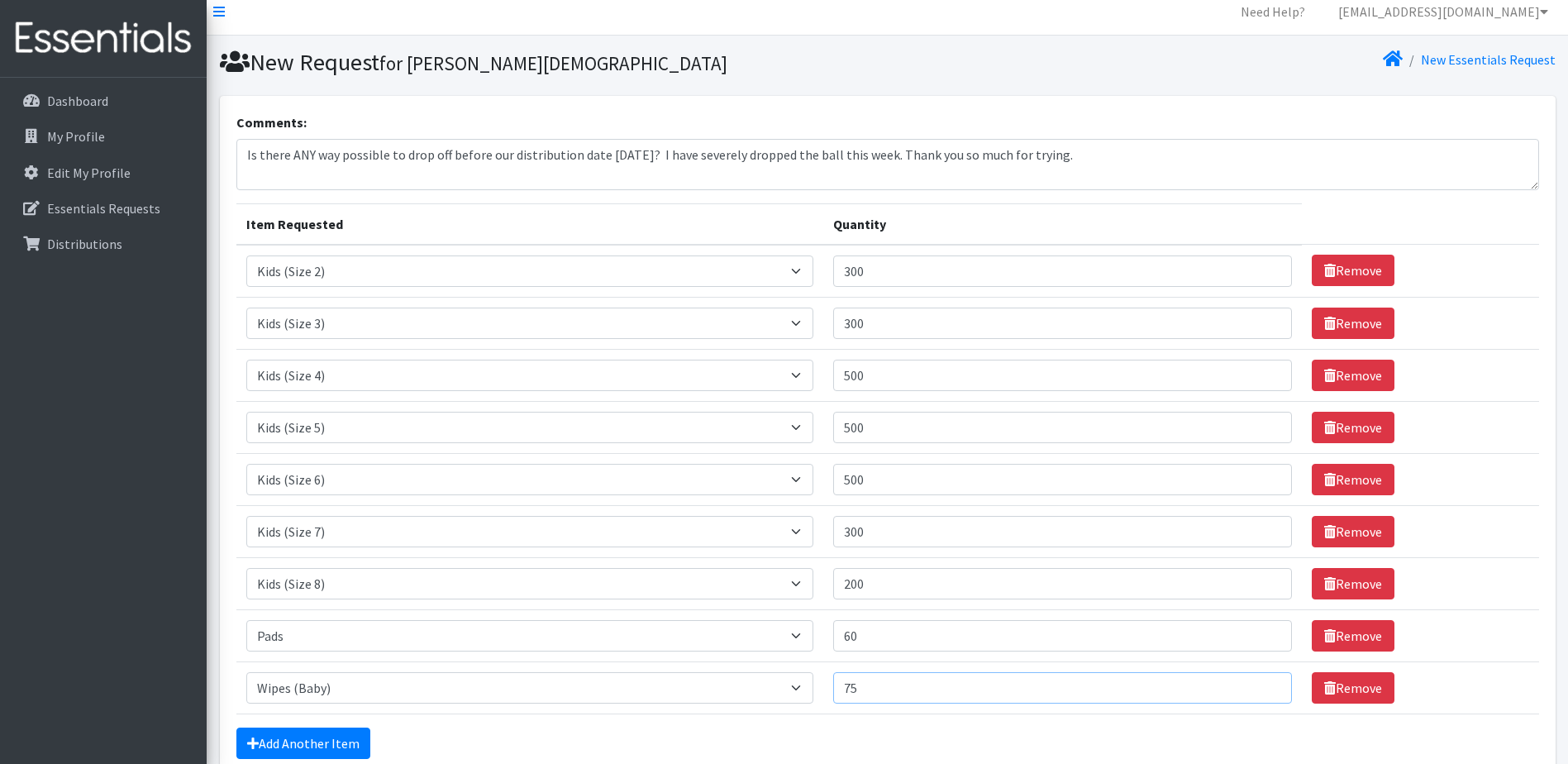
type input "75"
click at [917, 156] on textarea "Is there ANY way possible to drop off before our distribution date THIS Friday?…" at bounding box center [888, 165] width 1302 height 51
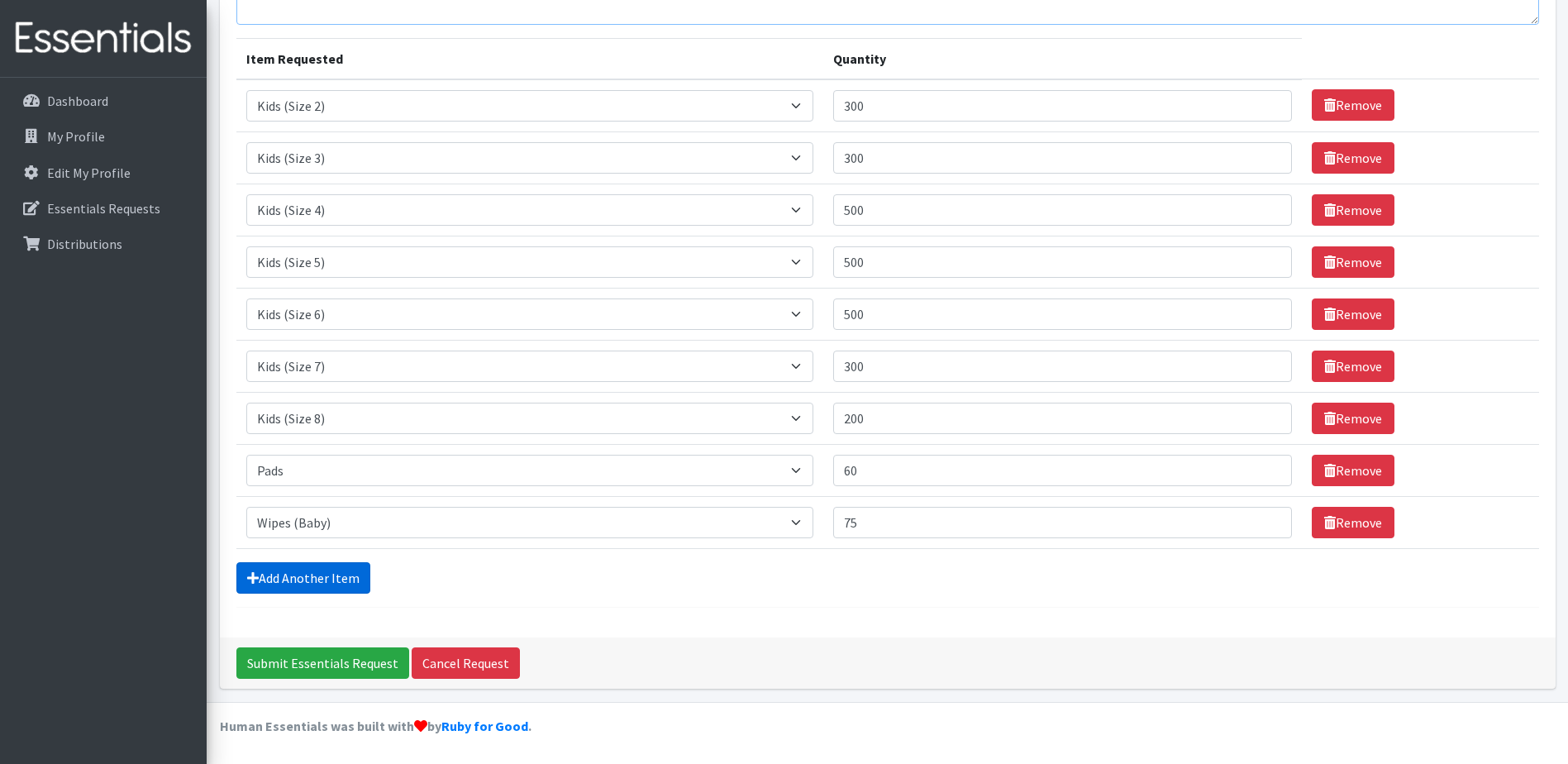
type textarea "Is there ANY way possible to drop off before our distribution date THIS Friday?…"
click at [333, 582] on link "Add Another Item" at bounding box center [303, 577] width 133 height 31
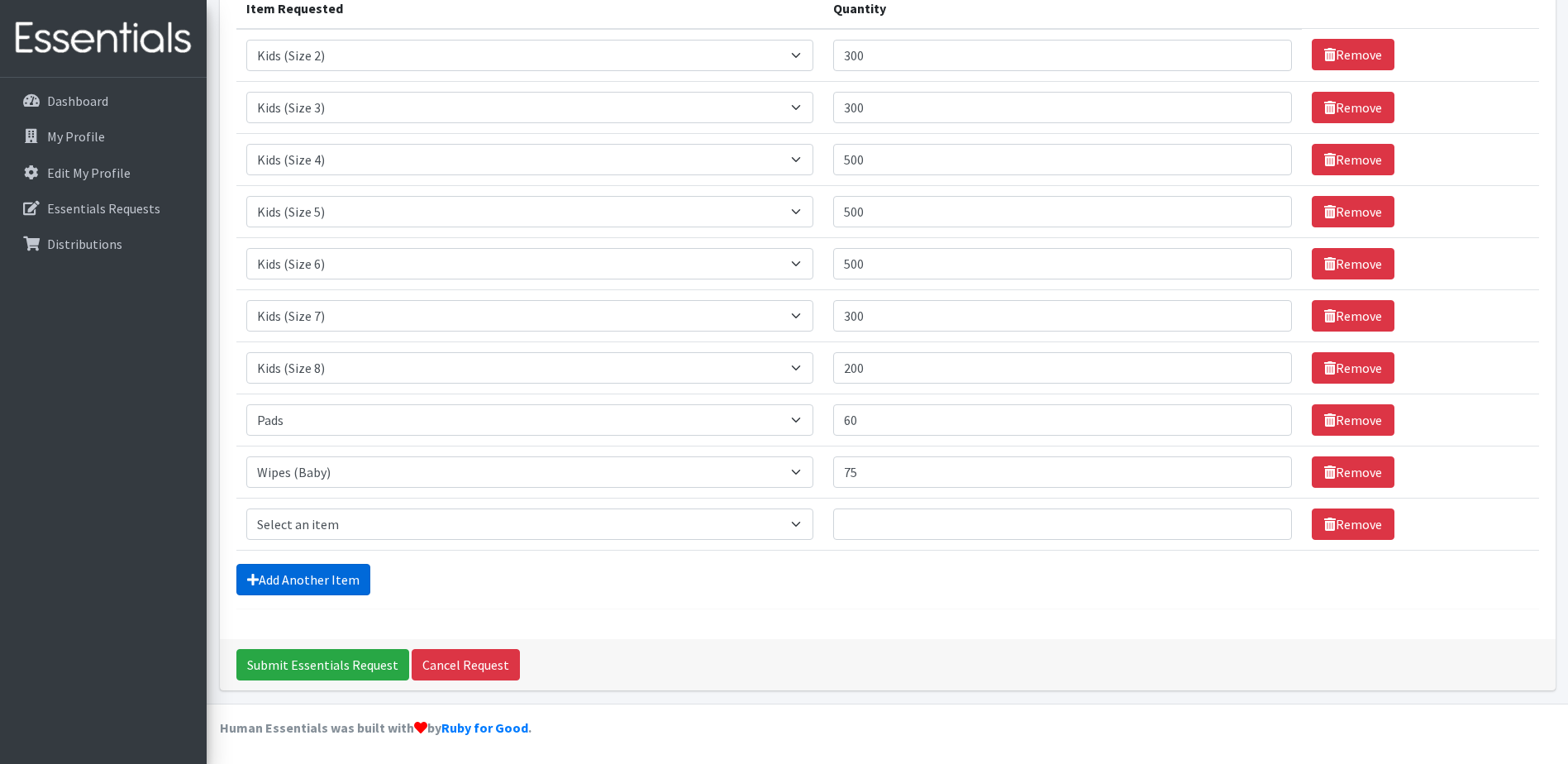
scroll to position [229, 0]
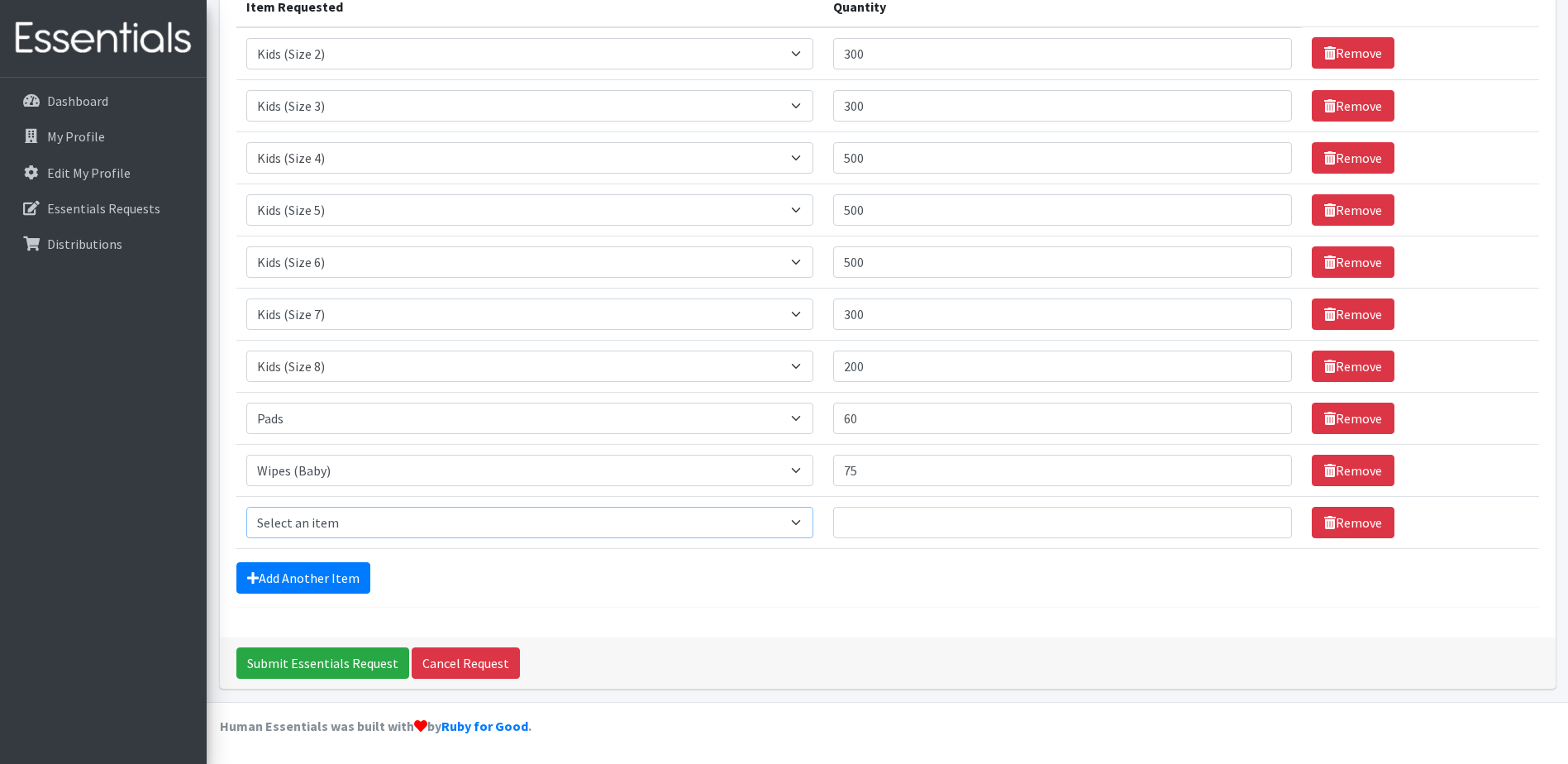
click at [485, 521] on select "Select an item Baby Food Children's Disposable Underwear L/XL Kids (Newborn) Ki…" at bounding box center [530, 522] width 568 height 31
click at [1192, 591] on div "Add Another Item" at bounding box center [888, 577] width 1302 height 31
click at [1347, 526] on link "Remove" at bounding box center [1352, 522] width 82 height 31
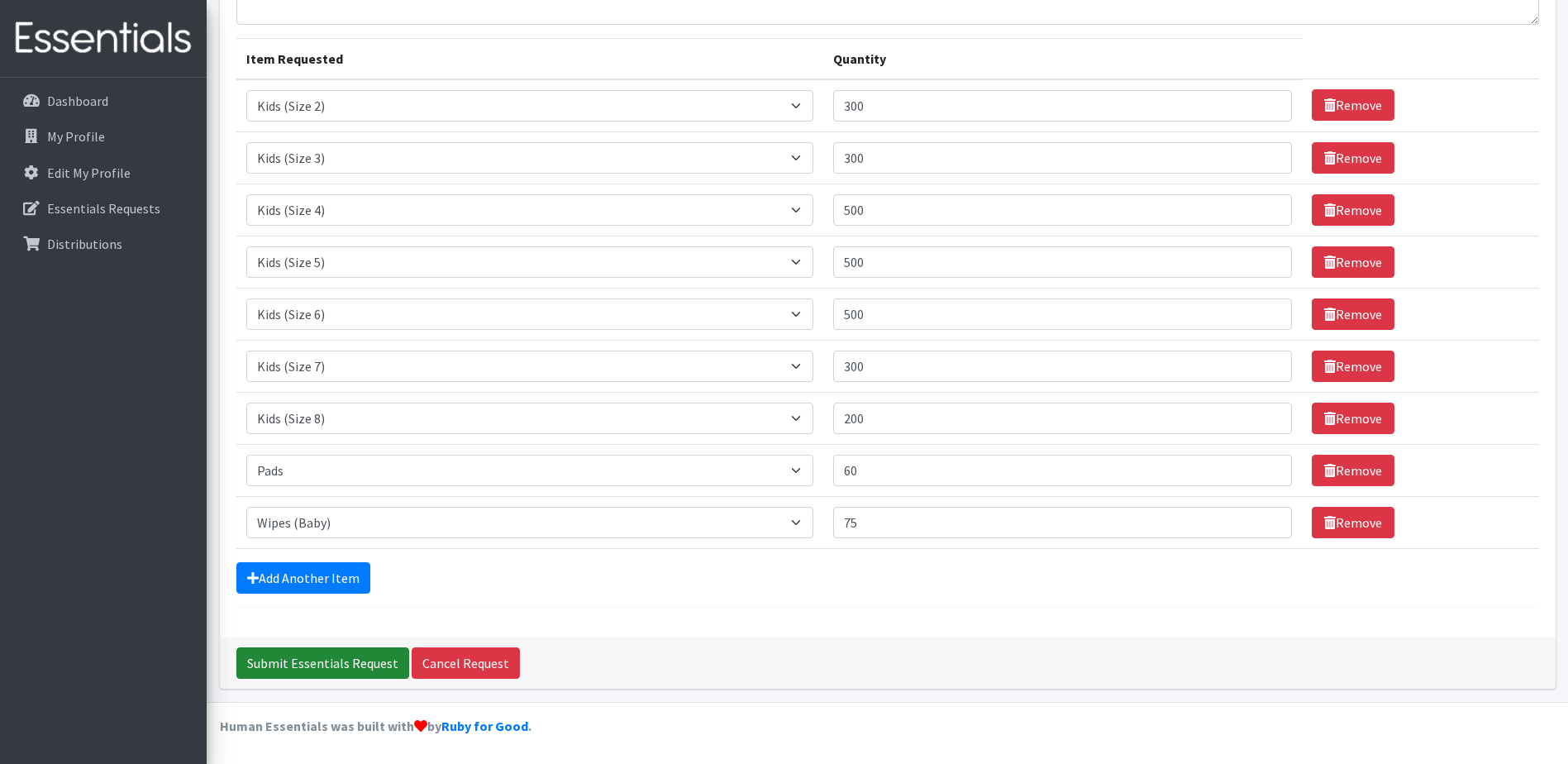
click at [296, 660] on input "Submit Essentials Request" at bounding box center [323, 663] width 173 height 31
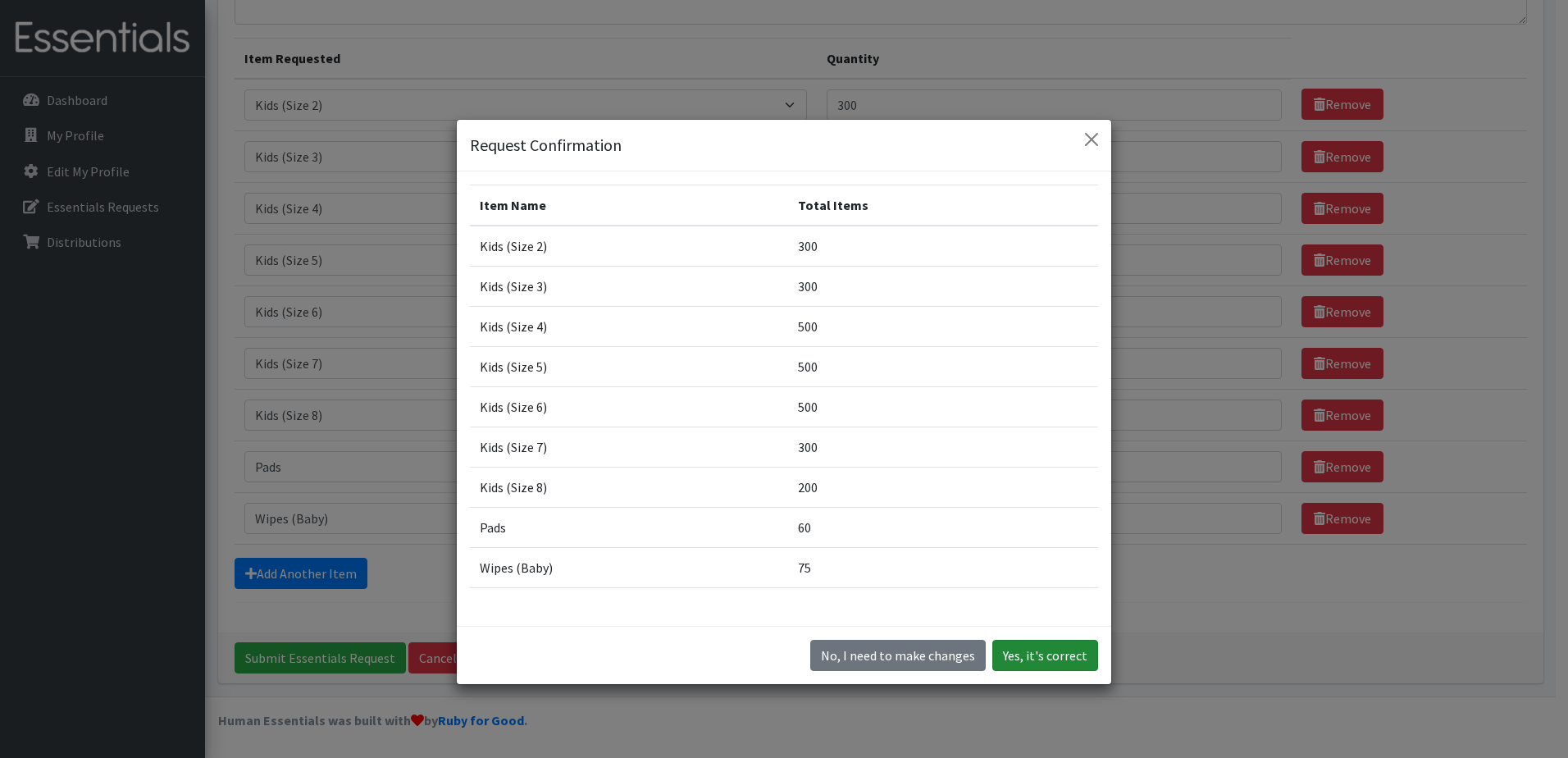
click at [1037, 662] on button "Yes, it's correct" at bounding box center [1045, 655] width 106 height 31
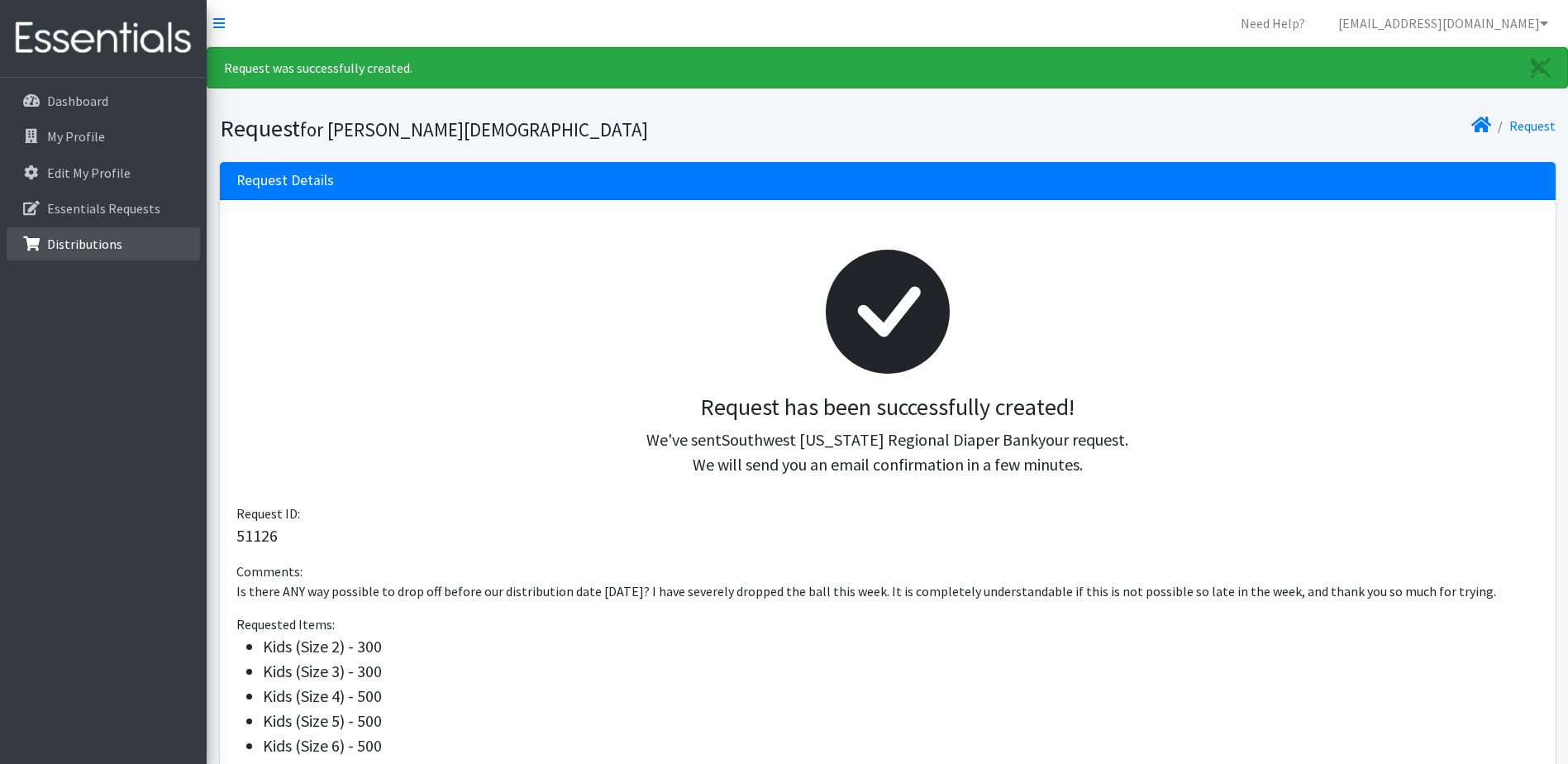
click at [115, 240] on p "Distributions" at bounding box center [84, 243] width 75 height 16
